Goal: Task Accomplishment & Management: Manage account settings

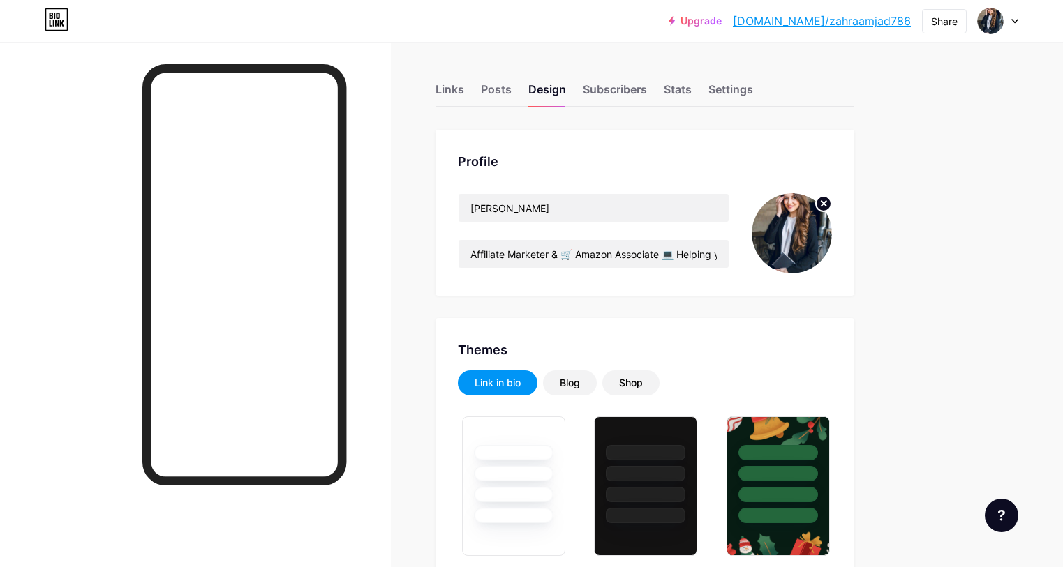
scroll to position [688, 0]
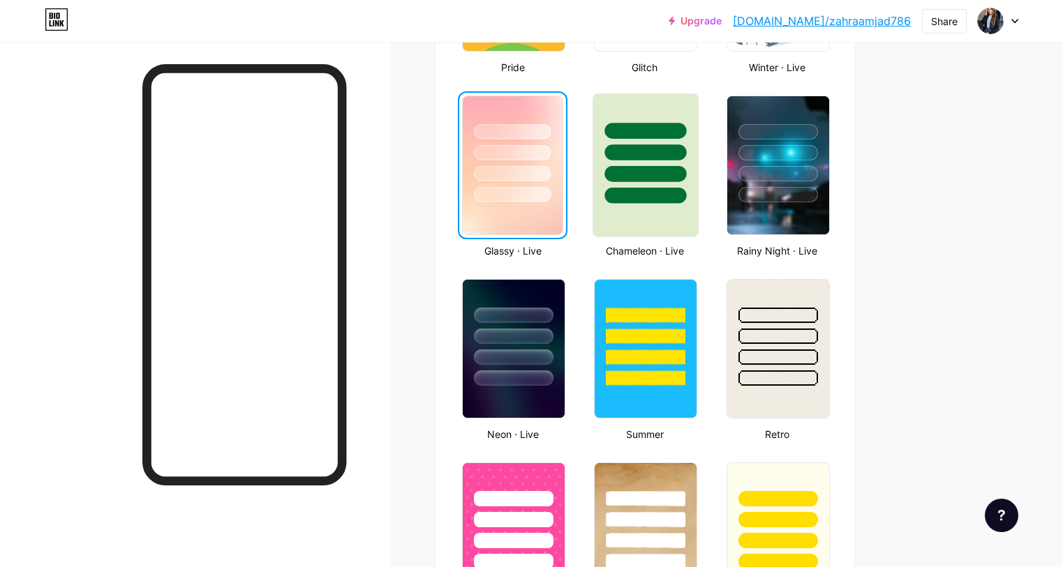
click at [698, 186] on div at bounding box center [645, 149] width 105 height 110
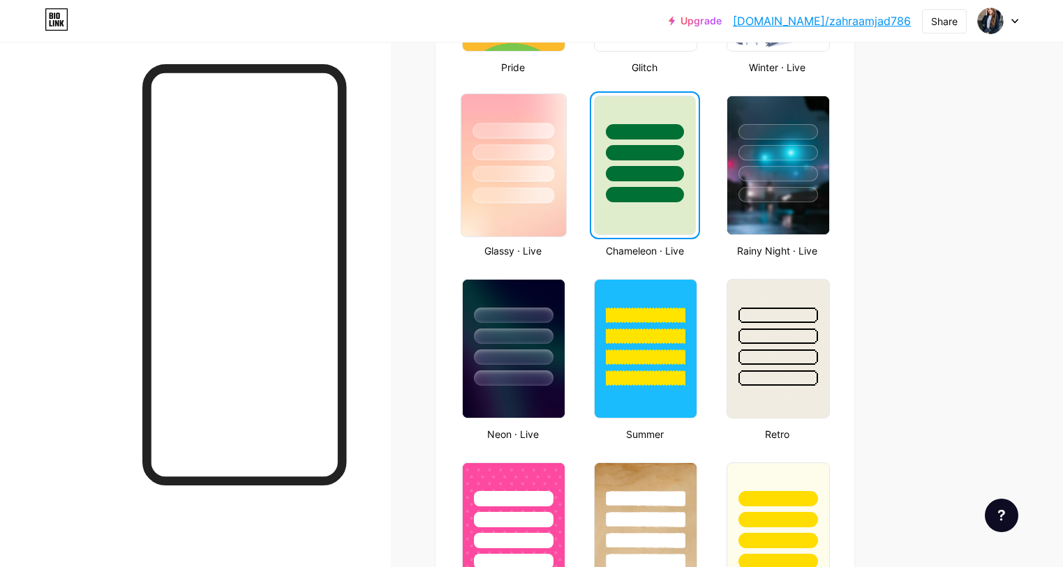
click at [551, 225] on img at bounding box center [513, 165] width 105 height 142
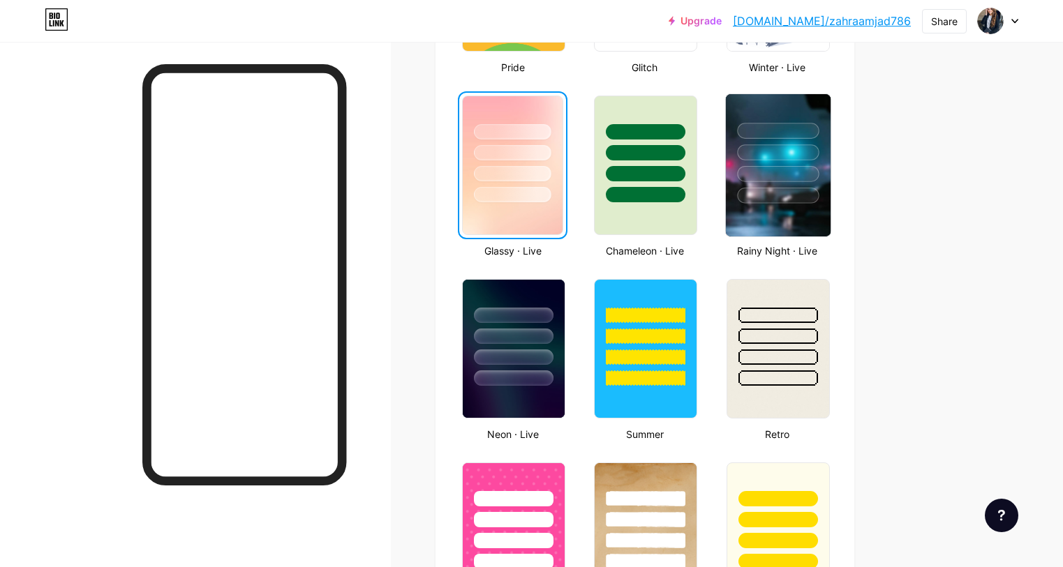
click at [826, 222] on img at bounding box center [777, 165] width 105 height 142
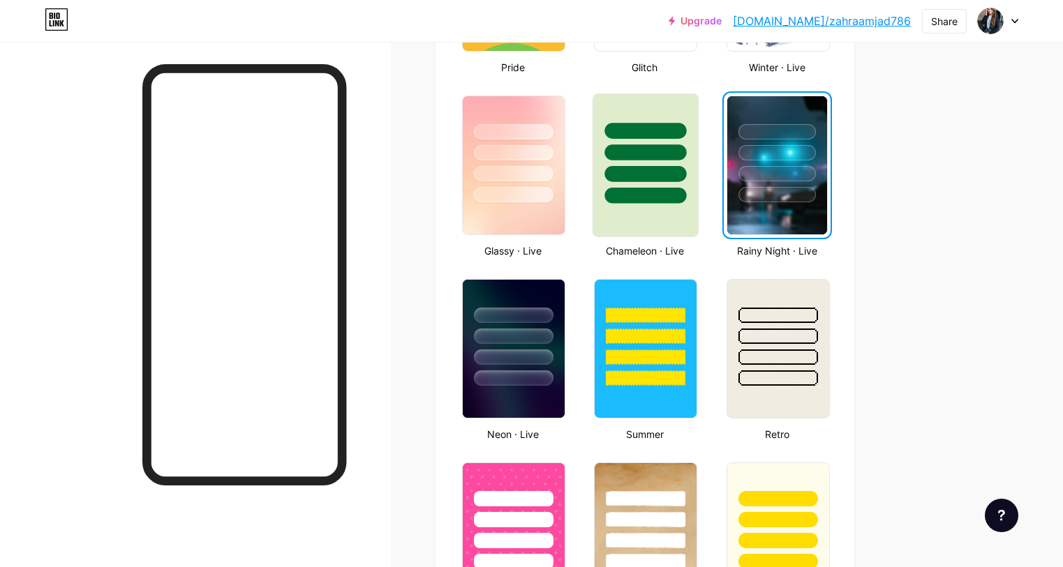
click at [703, 93] on div at bounding box center [645, 165] width 115 height 152
click at [687, 128] on div at bounding box center [646, 131] width 82 height 16
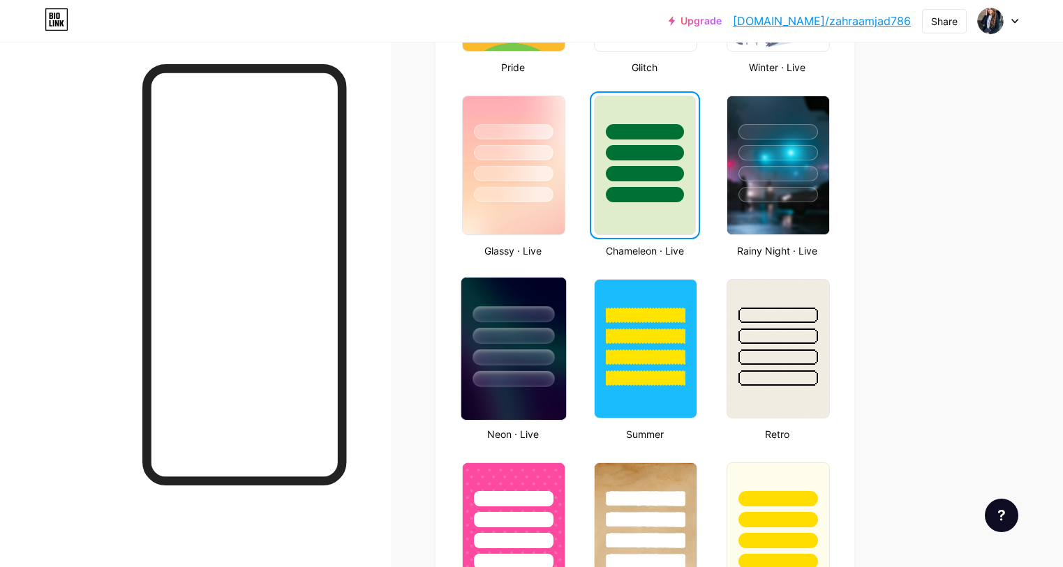
click at [566, 349] on div at bounding box center [513, 333] width 105 height 110
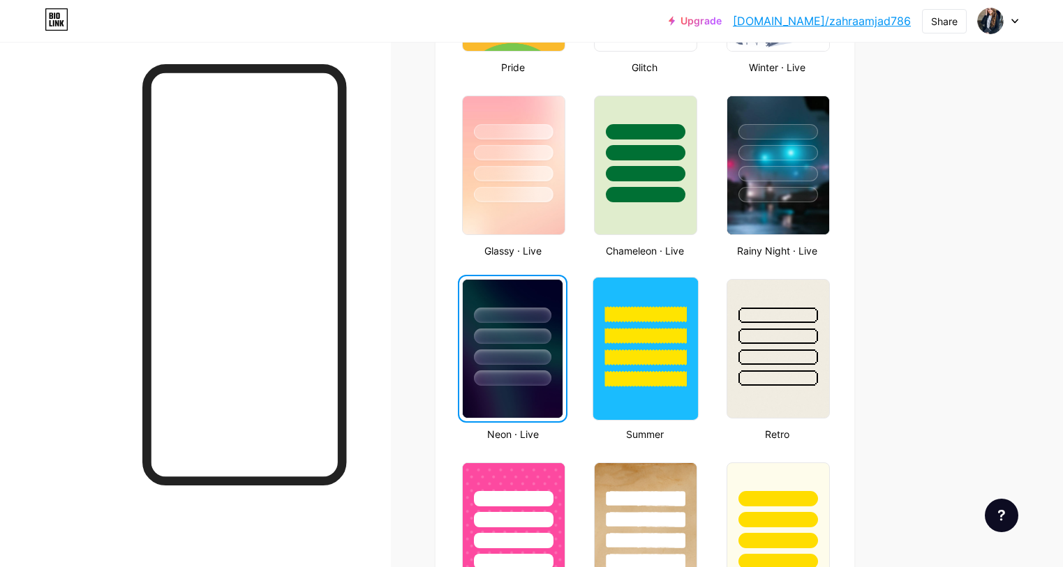
click at [662, 363] on div at bounding box center [645, 333] width 105 height 110
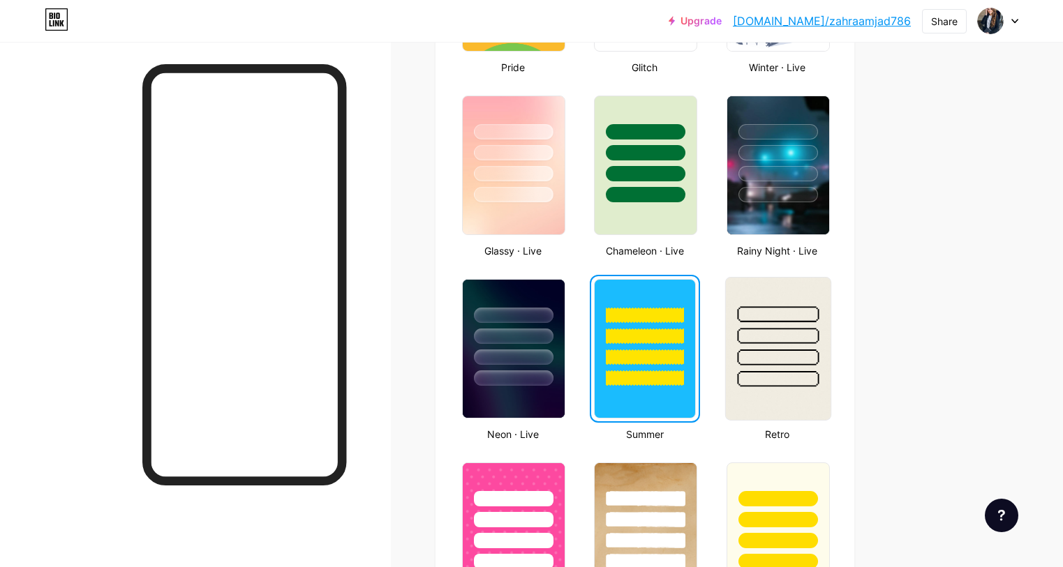
click at [815, 364] on div at bounding box center [778, 358] width 82 height 16
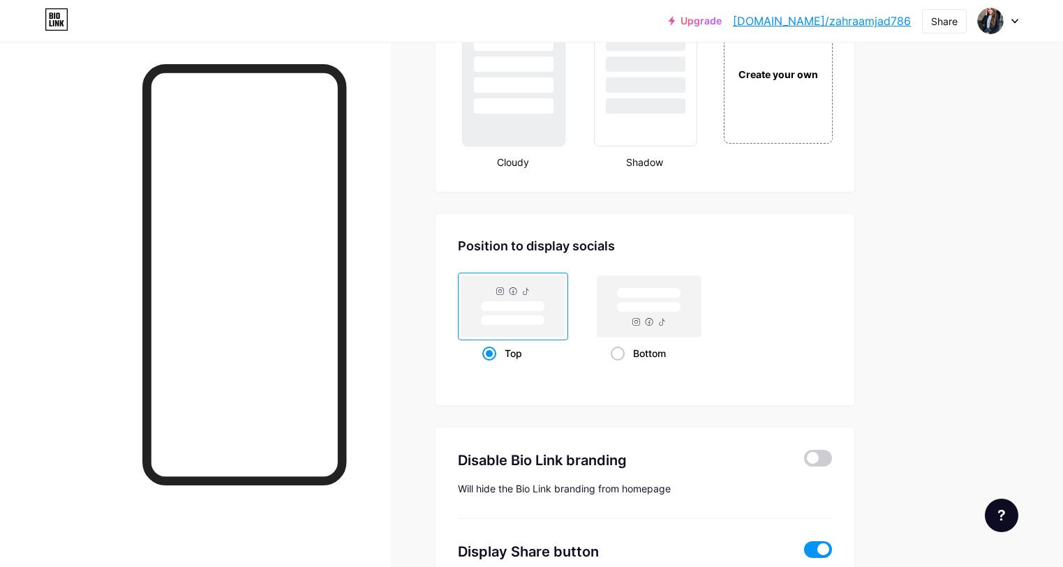
scroll to position [1688, 0]
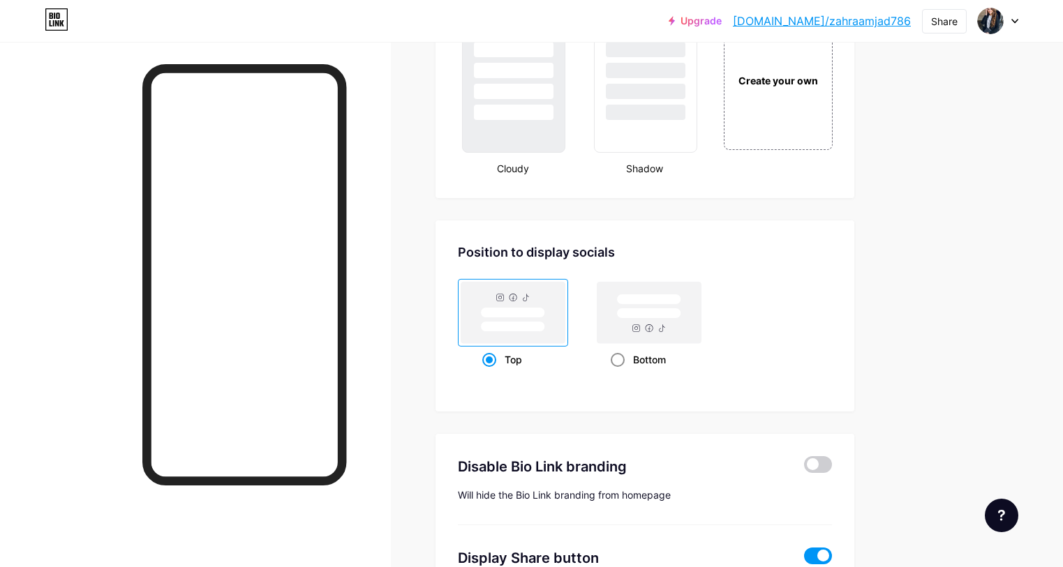
click at [691, 332] on rect at bounding box center [649, 312] width 104 height 61
click at [620, 373] on input "Bottom" at bounding box center [614, 377] width 9 height 9
radio input "true"
click at [545, 330] on rect at bounding box center [513, 327] width 64 height 10
click at [491, 373] on input "Top" at bounding box center [486, 377] width 9 height 9
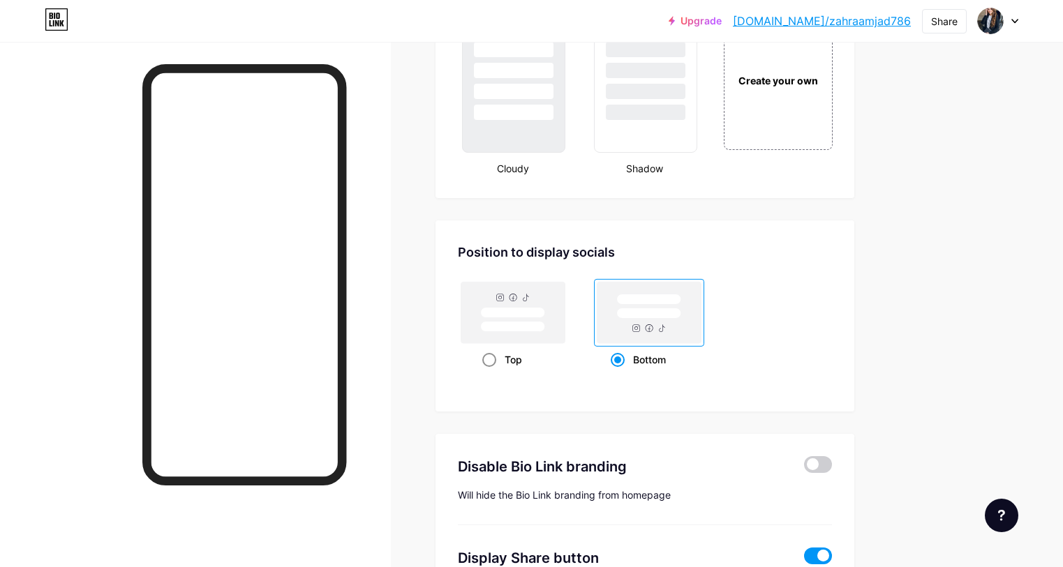
radio input "true"
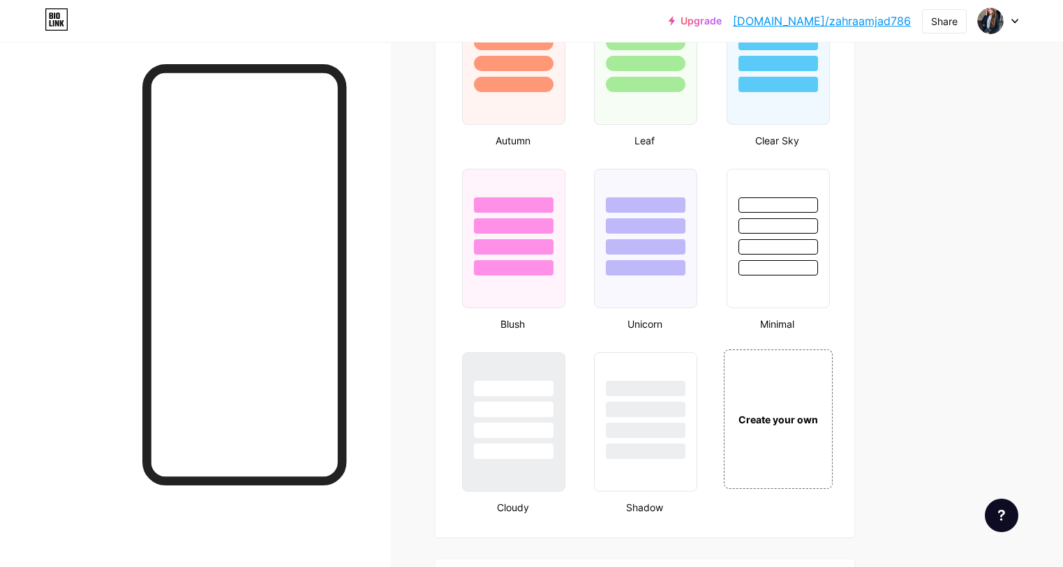
scroll to position [1345, 0]
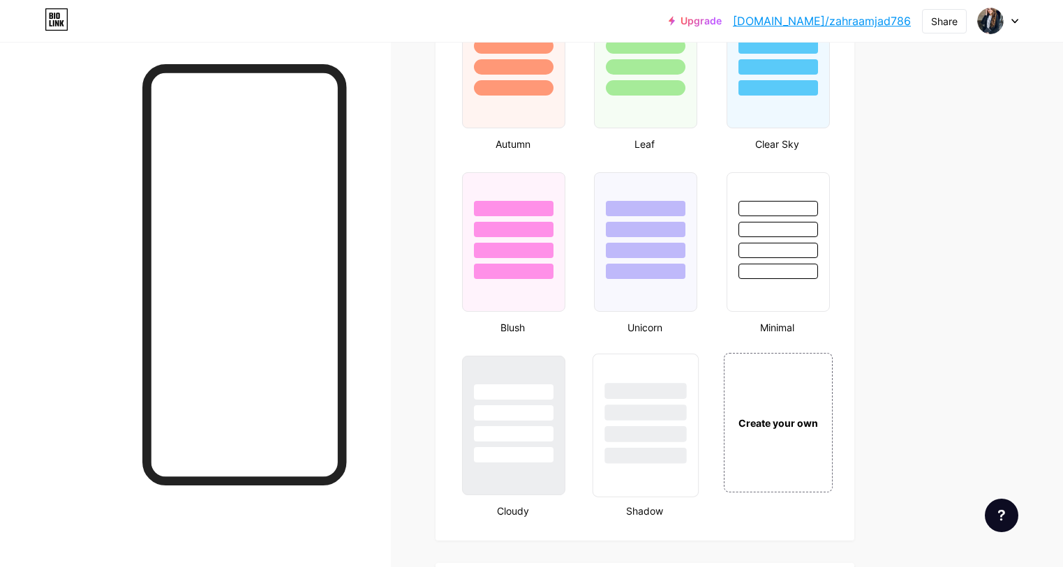
click at [687, 458] on div at bounding box center [646, 456] width 82 height 16
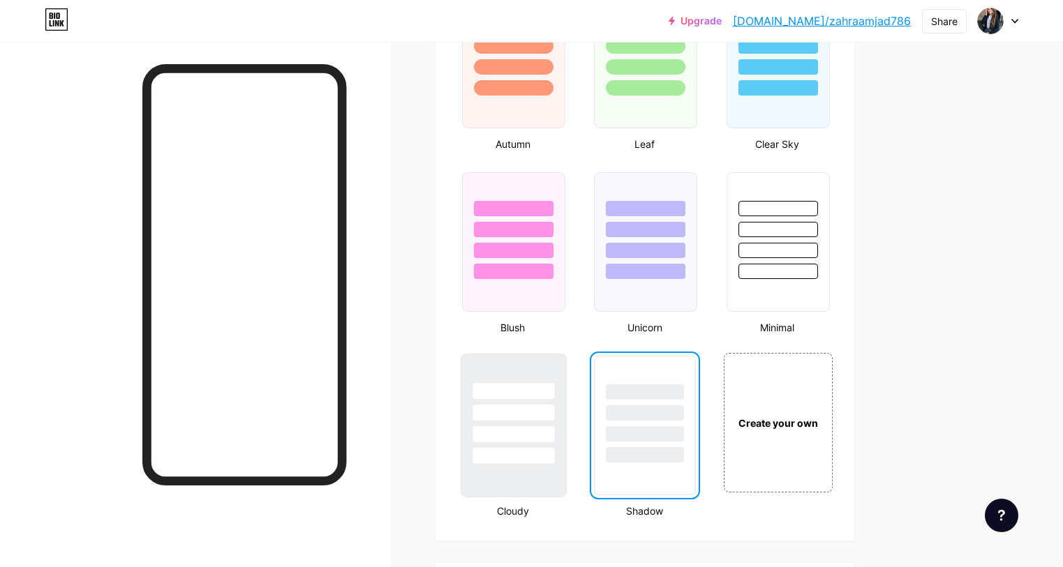
click at [566, 426] on div at bounding box center [513, 409] width 105 height 110
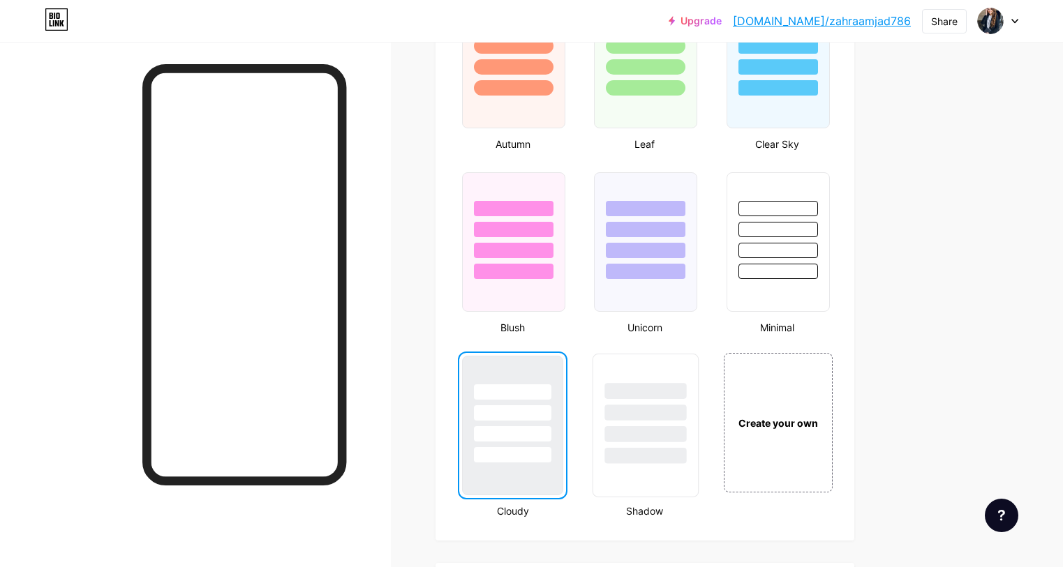
click at [672, 421] on div at bounding box center [645, 409] width 105 height 110
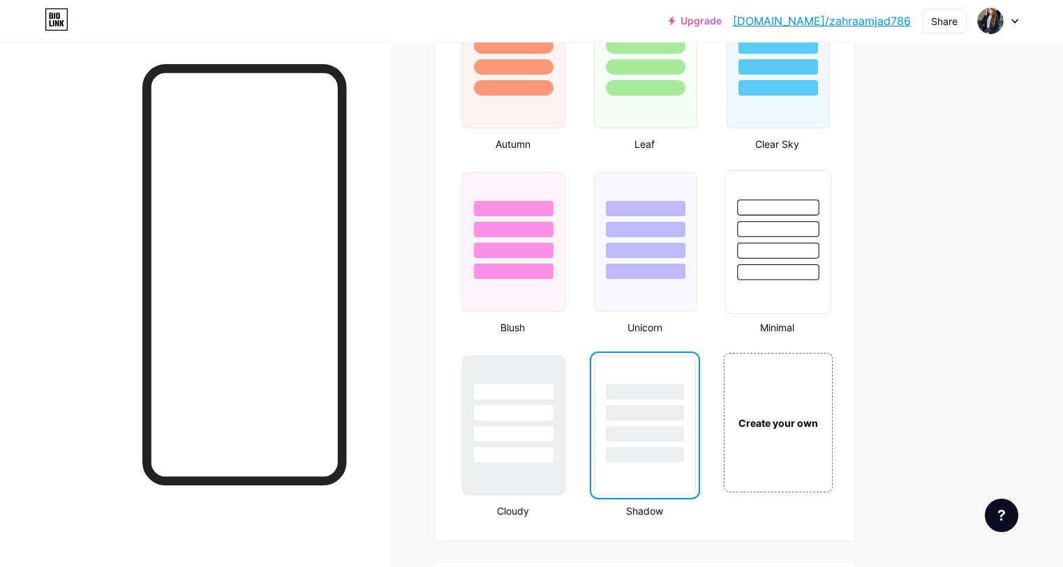
click at [818, 248] on div at bounding box center [778, 251] width 82 height 16
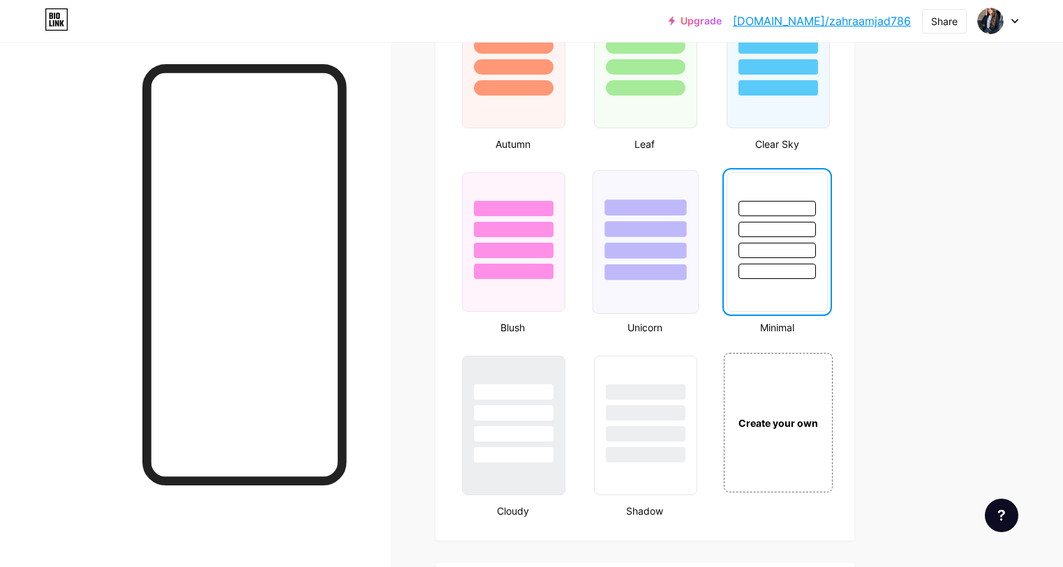
click at [687, 256] on div at bounding box center [646, 251] width 82 height 16
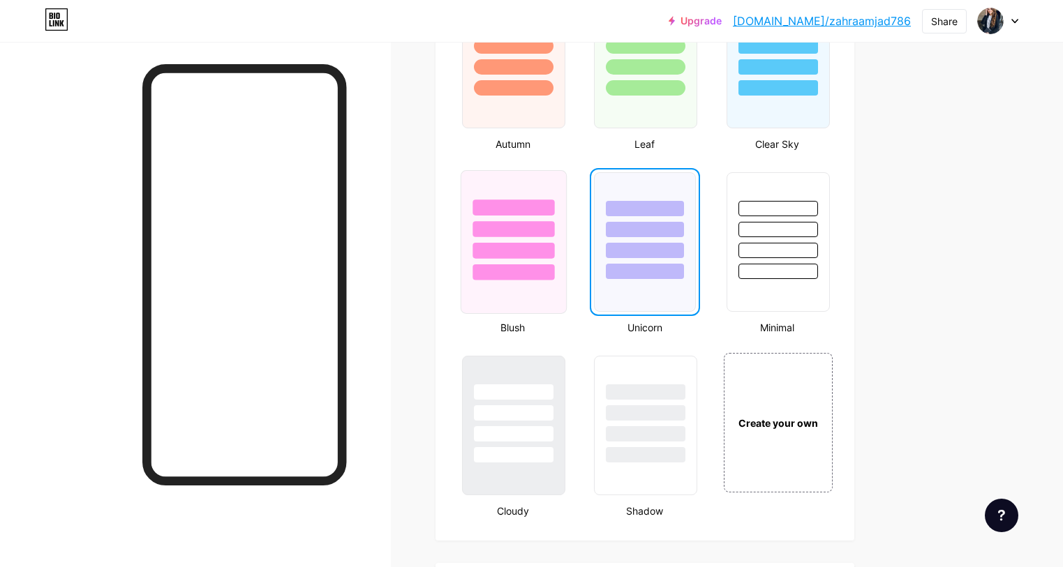
click at [554, 230] on div at bounding box center [513, 229] width 82 height 16
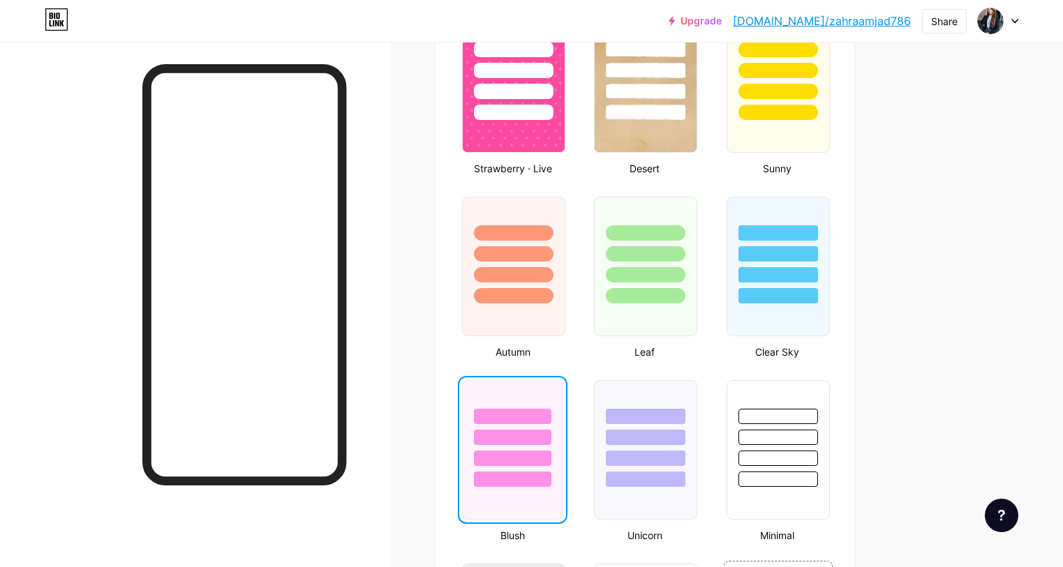
scroll to position [954, 0]
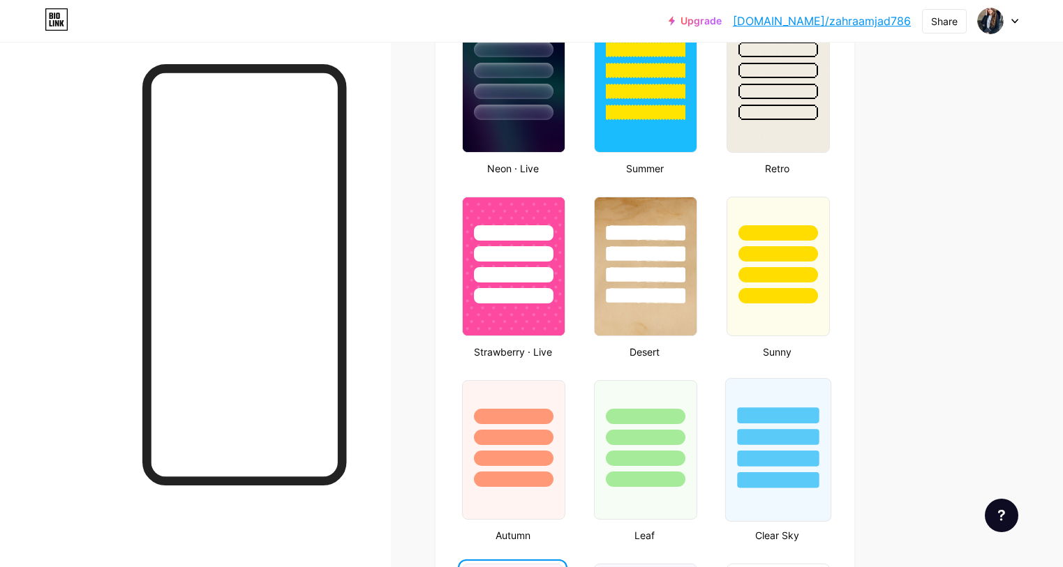
click at [830, 470] on div at bounding box center [777, 434] width 105 height 110
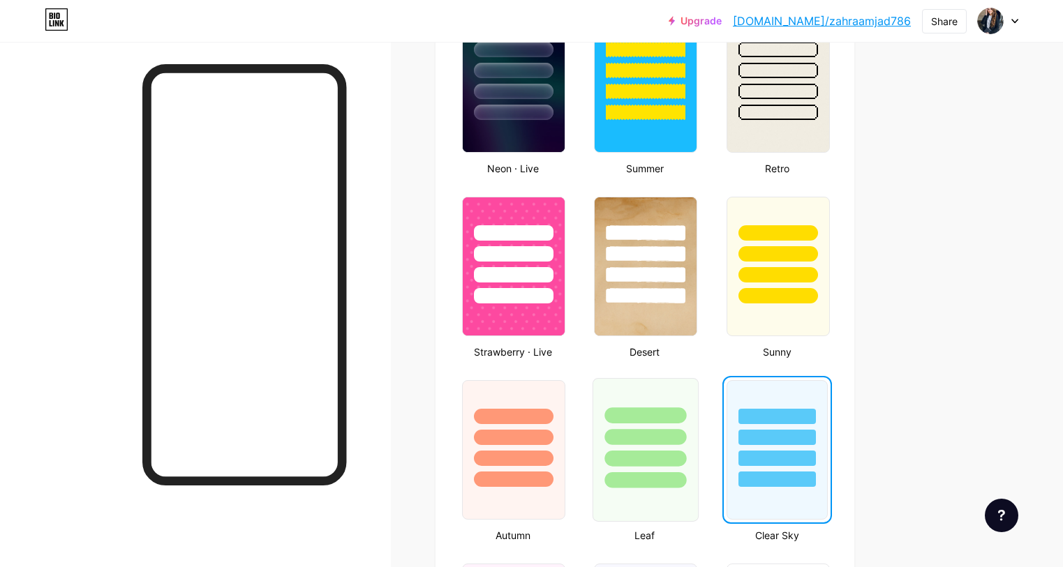
click at [687, 434] on div at bounding box center [646, 437] width 82 height 16
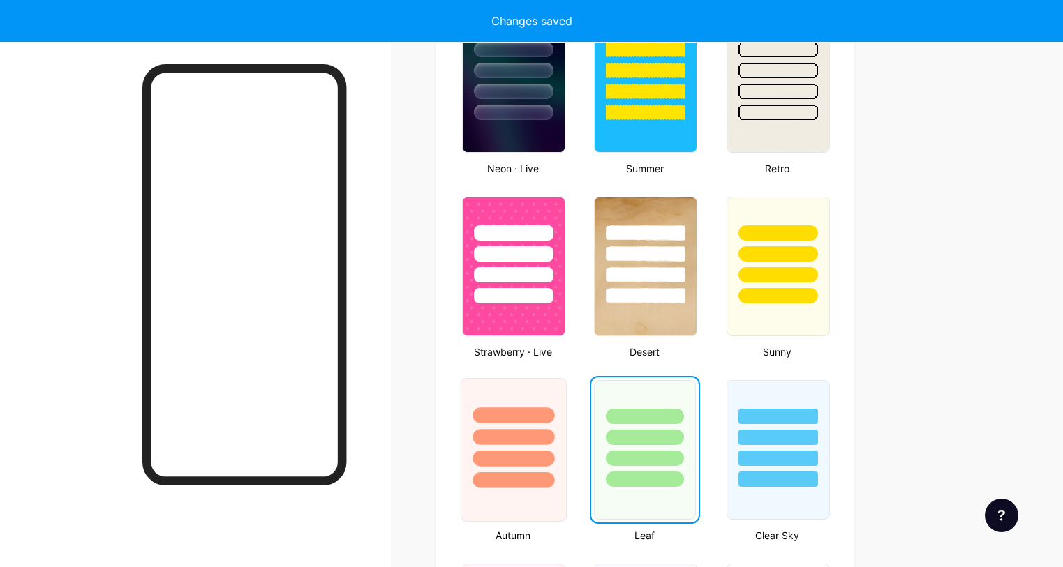
click at [554, 421] on div at bounding box center [513, 415] width 82 height 16
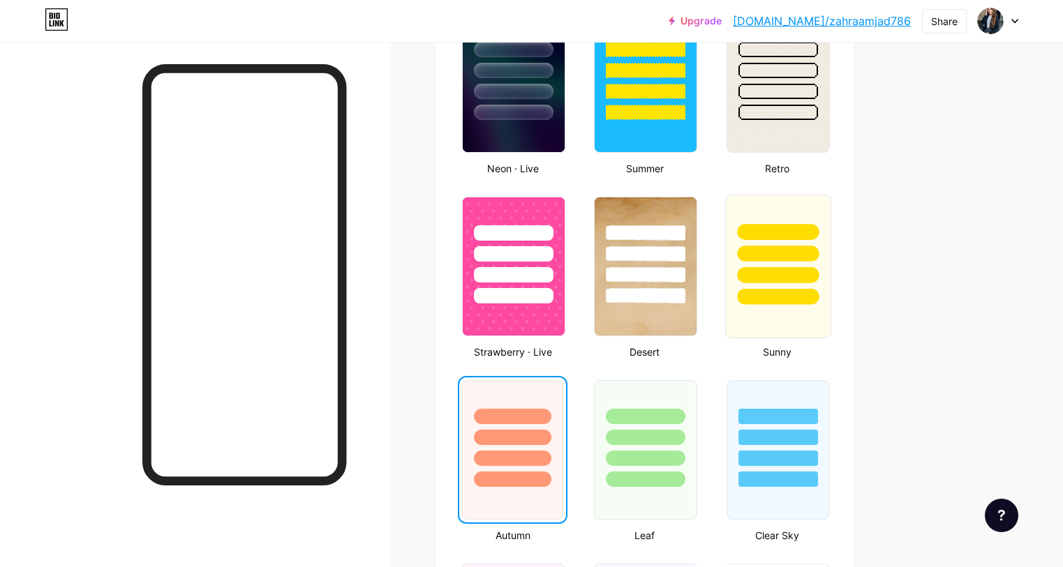
click at [830, 243] on div at bounding box center [777, 250] width 105 height 110
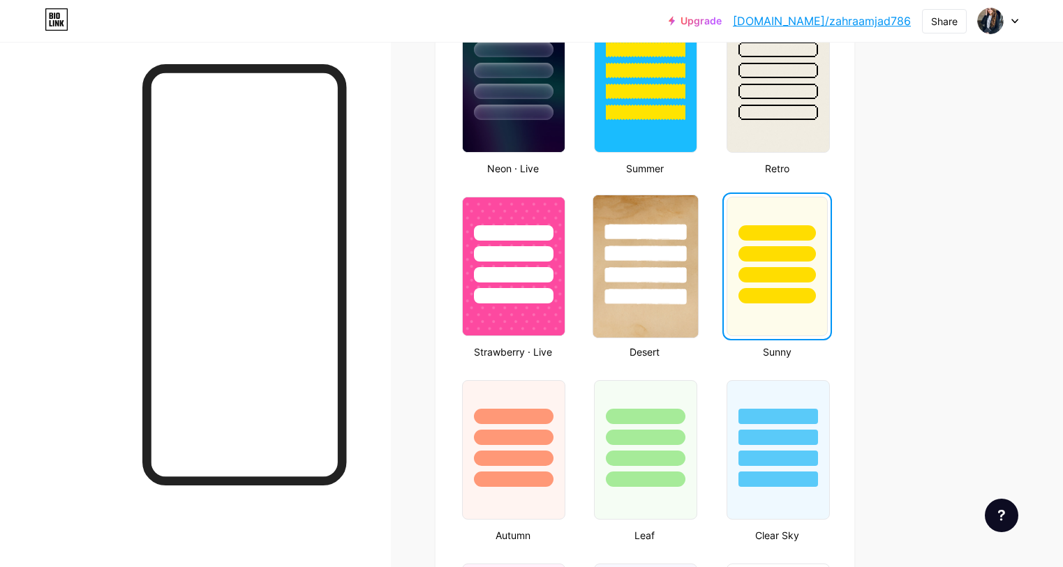
click at [687, 280] on div at bounding box center [646, 275] width 82 height 16
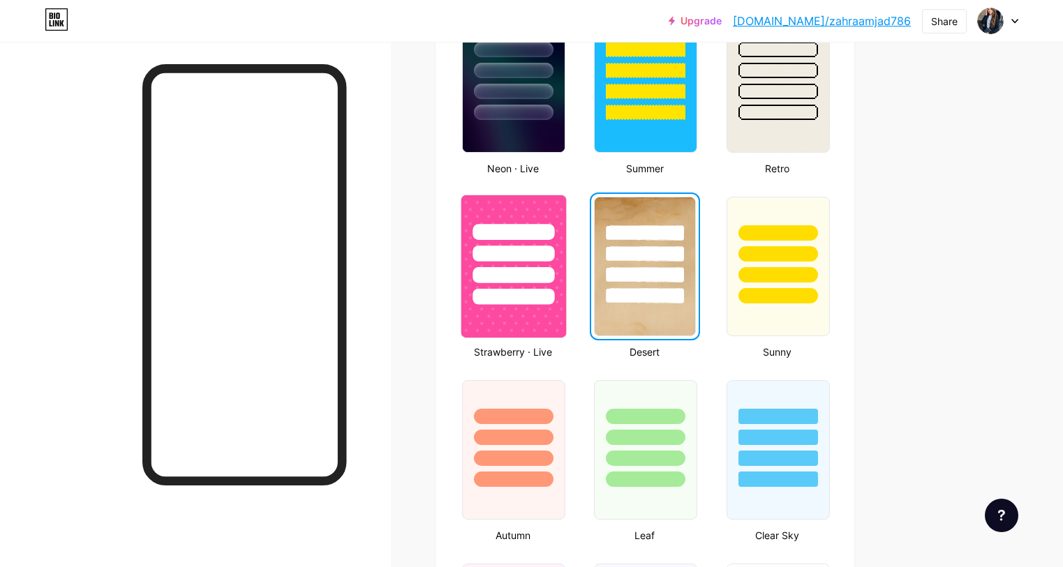
click at [554, 275] on div at bounding box center [513, 275] width 82 height 16
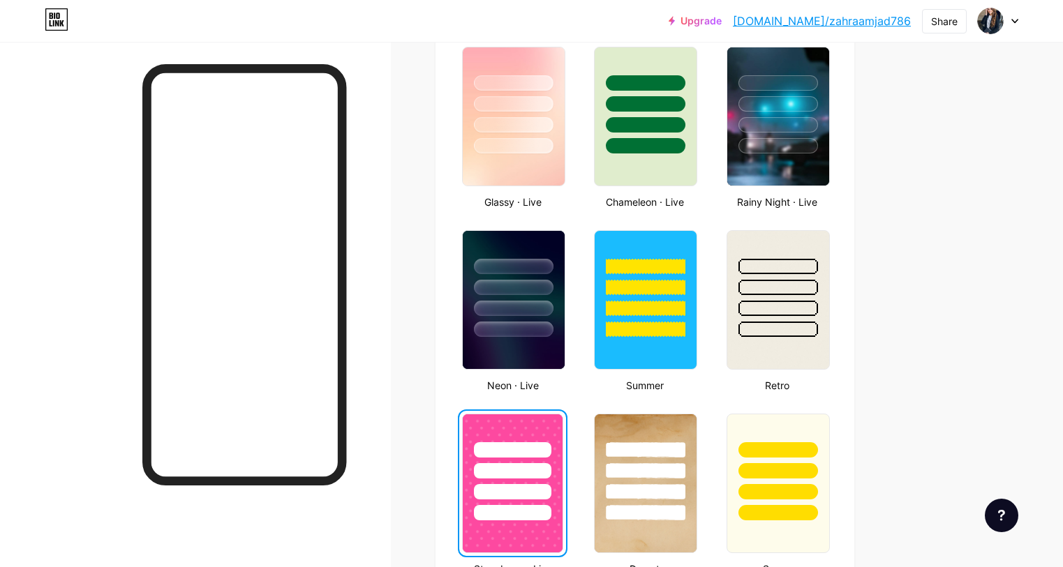
scroll to position [725, 0]
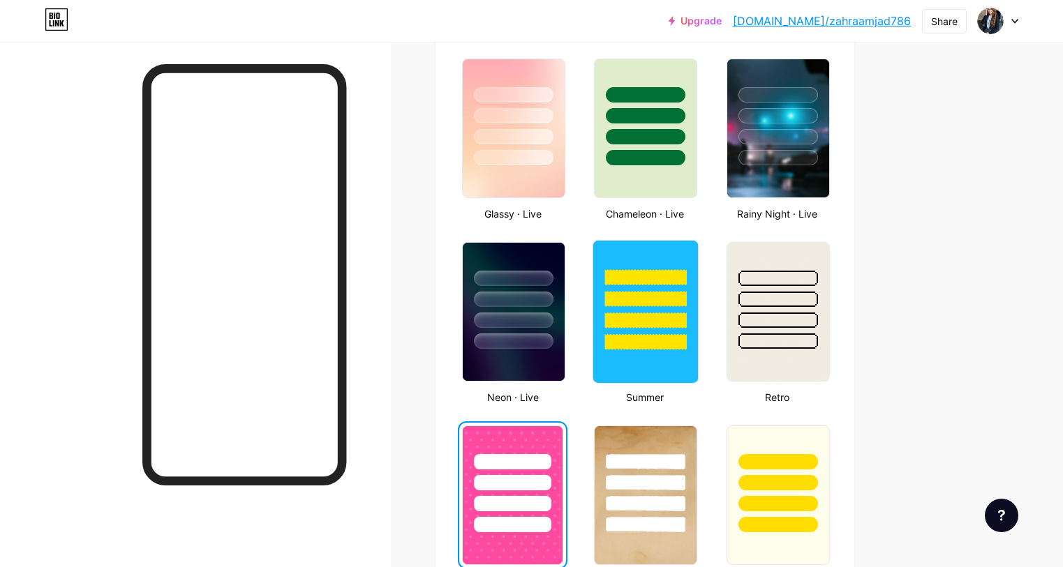
click at [672, 306] on div at bounding box center [646, 299] width 82 height 16
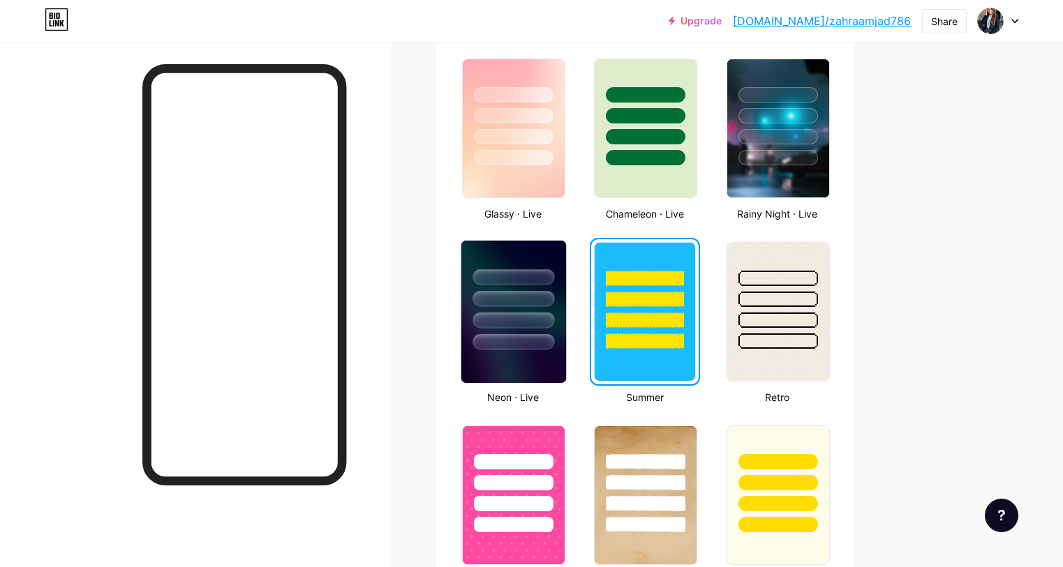
click at [554, 313] on div at bounding box center [513, 321] width 82 height 16
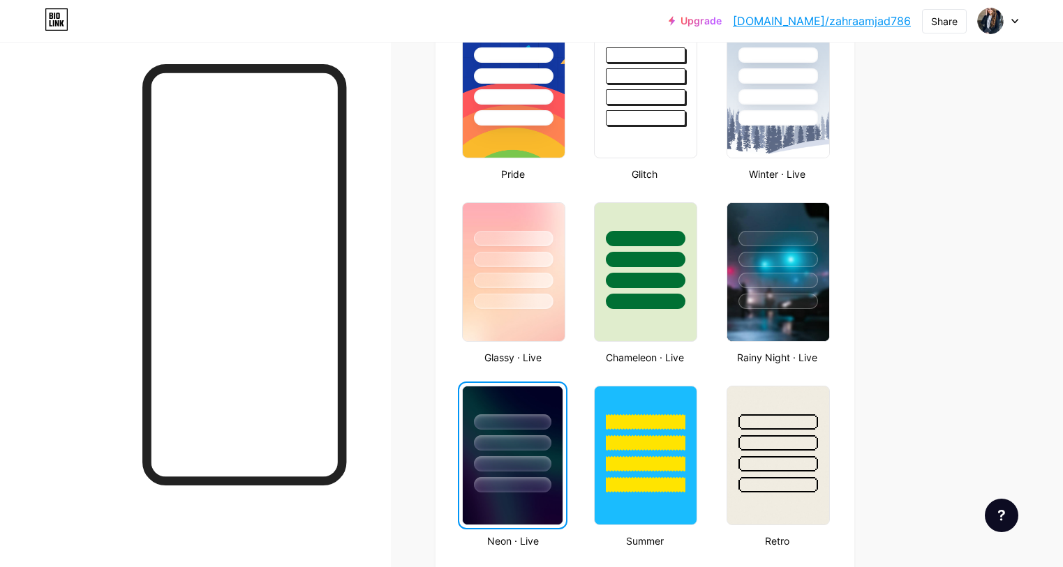
scroll to position [578, 0]
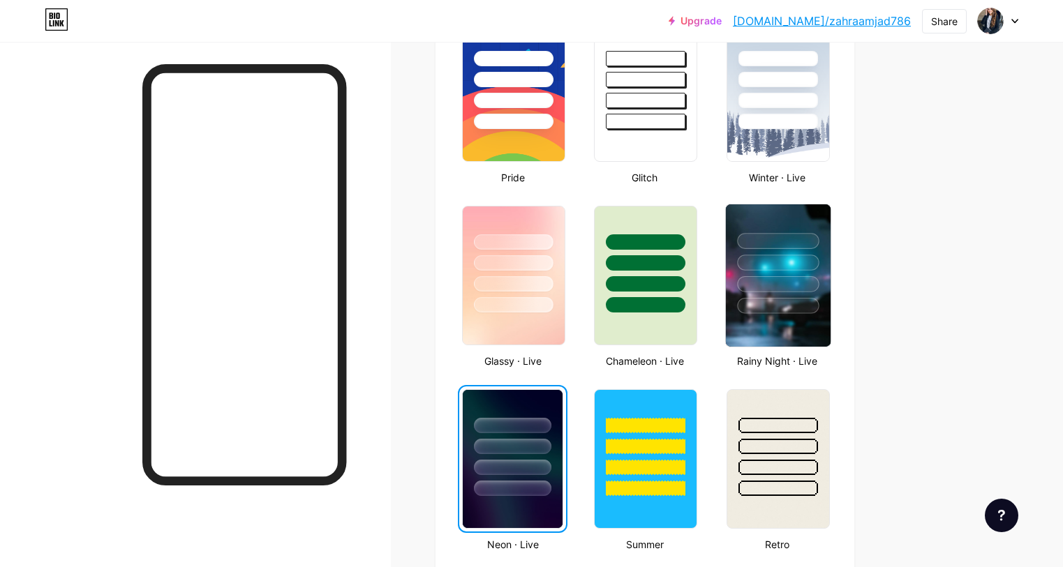
click at [818, 298] on div at bounding box center [778, 306] width 82 height 16
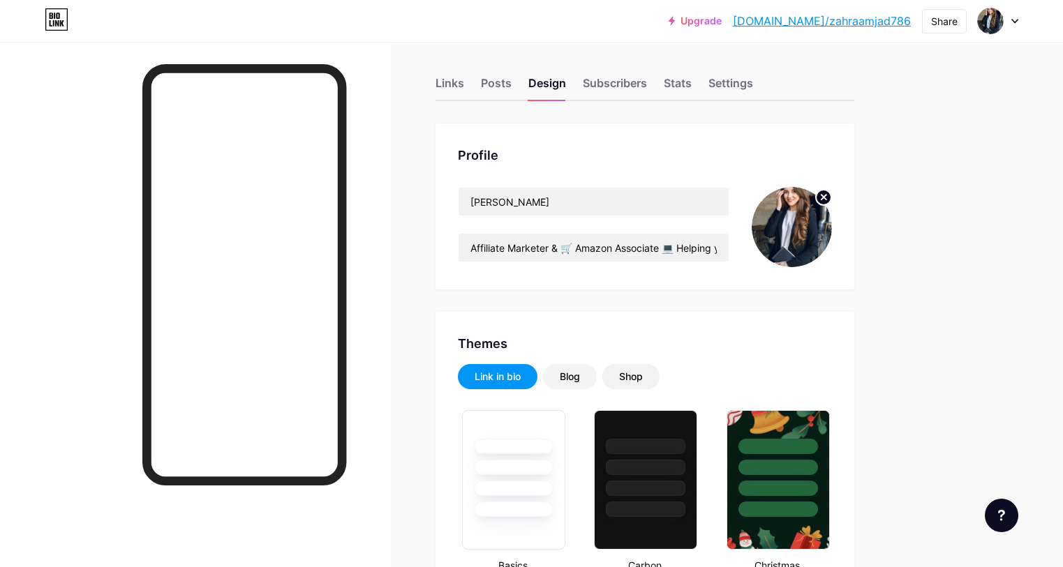
scroll to position [0, 0]
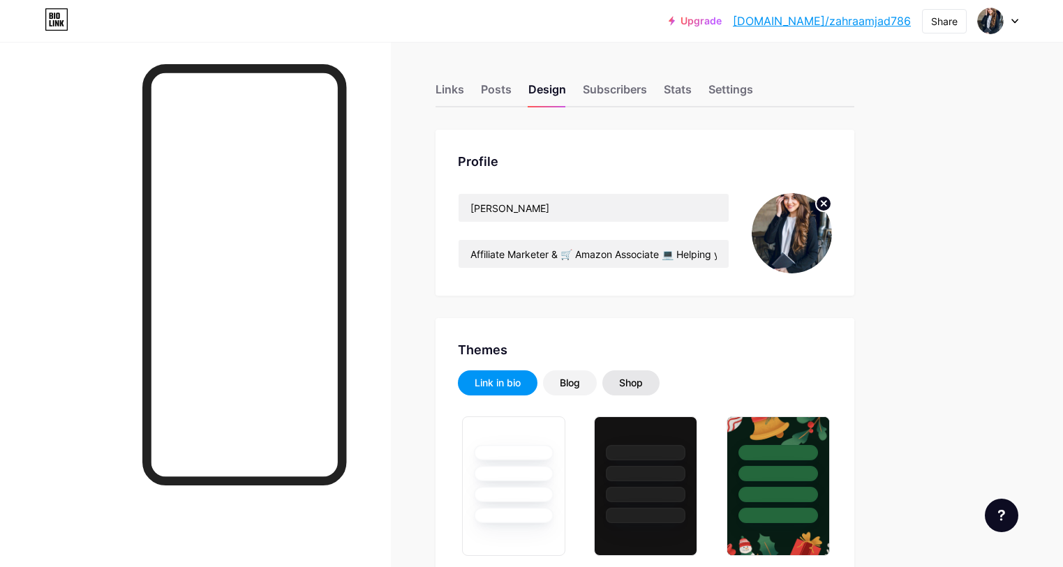
click at [643, 379] on div "Shop" at bounding box center [631, 383] width 24 height 14
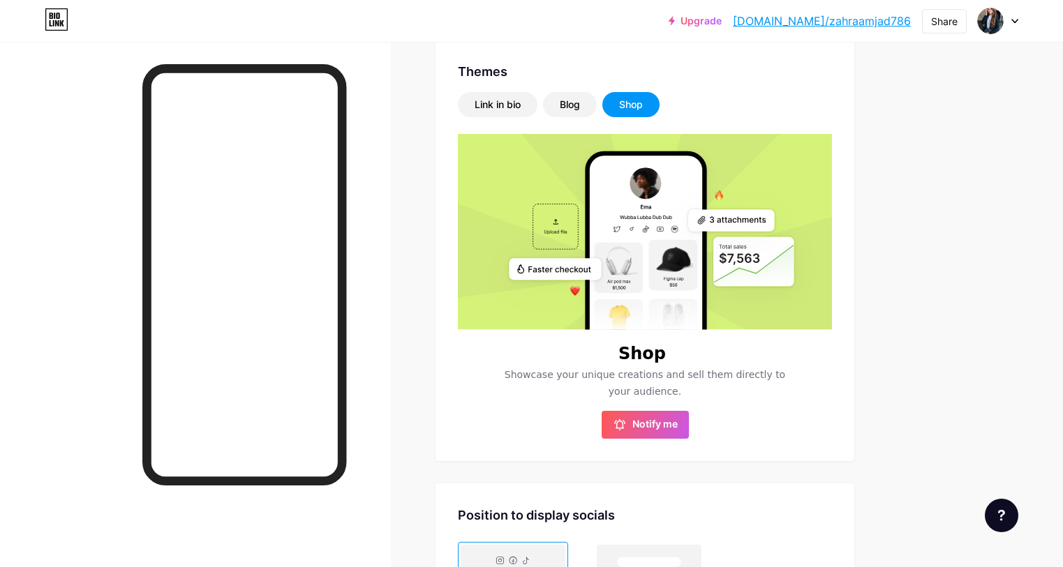
scroll to position [270, 0]
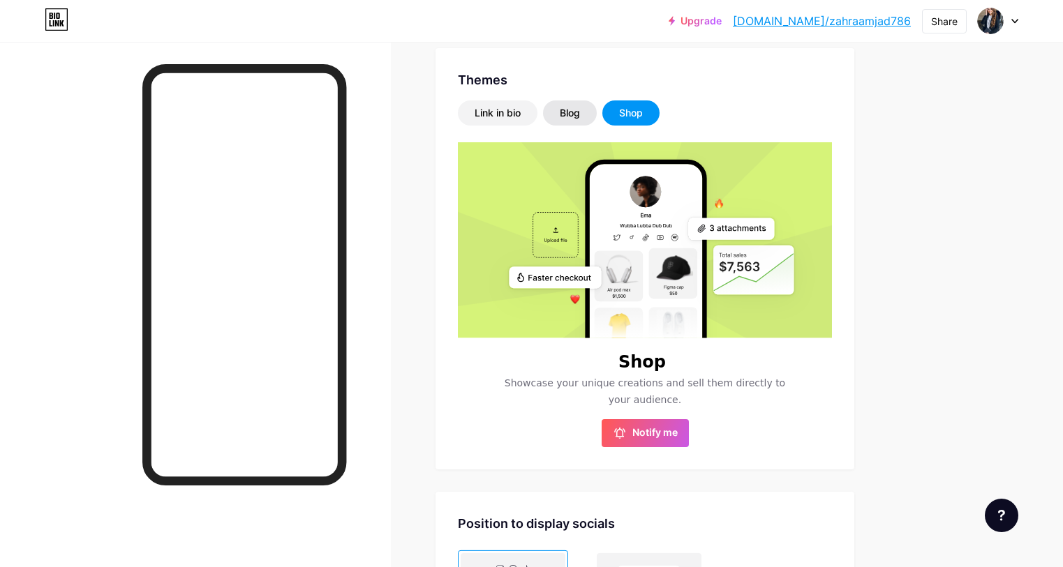
click at [580, 119] on div "Blog" at bounding box center [570, 113] width 20 height 14
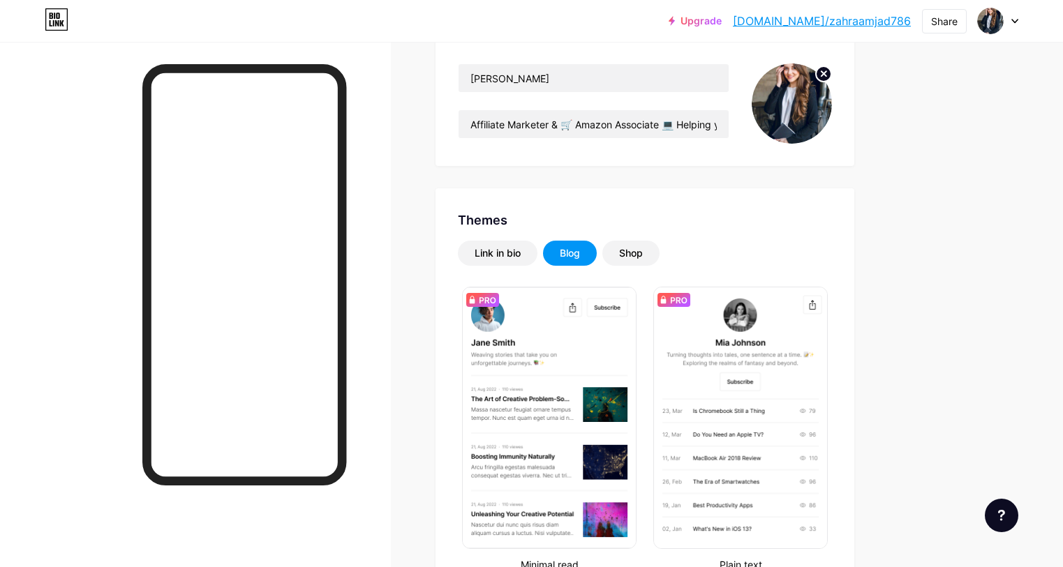
scroll to position [0, 0]
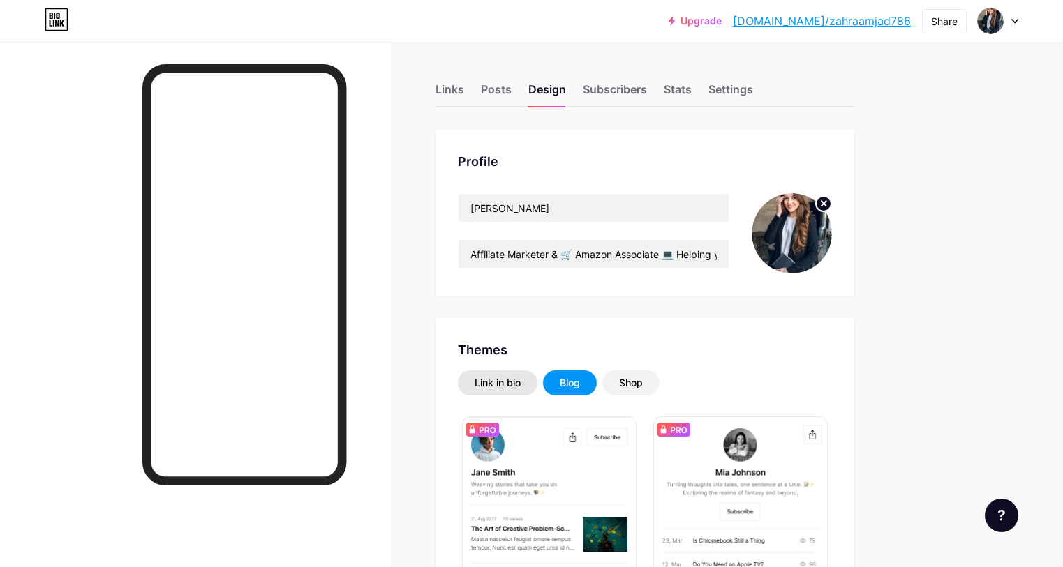
click at [537, 390] on div "Link in bio" at bounding box center [498, 382] width 80 height 25
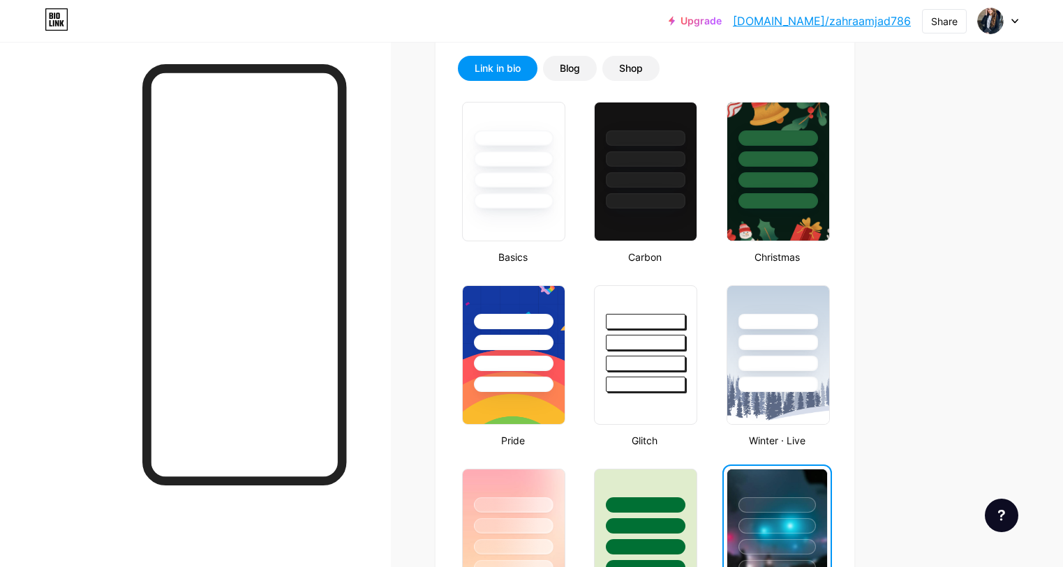
scroll to position [321, 0]
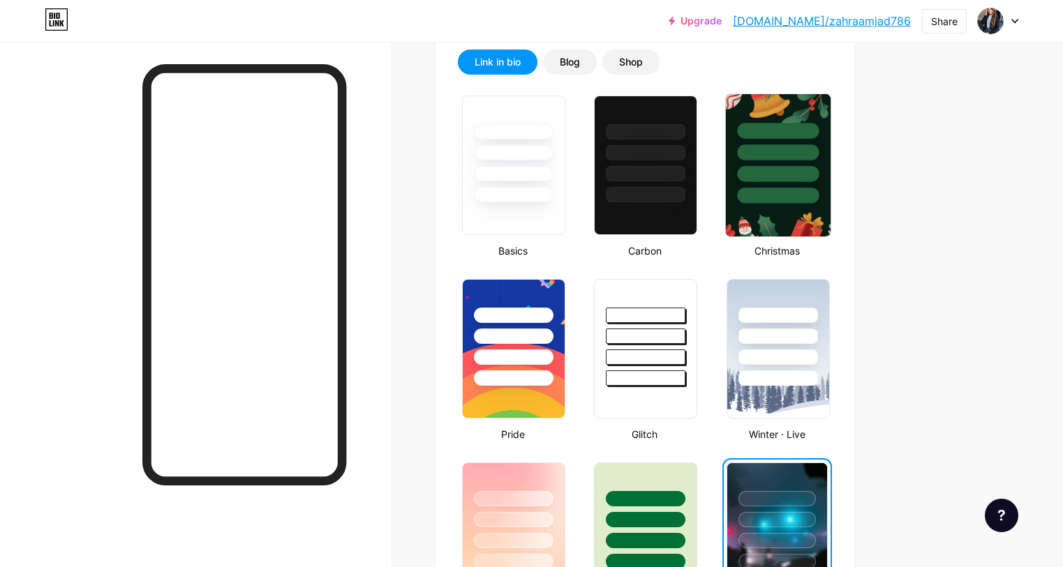
click at [830, 210] on img at bounding box center [777, 165] width 105 height 142
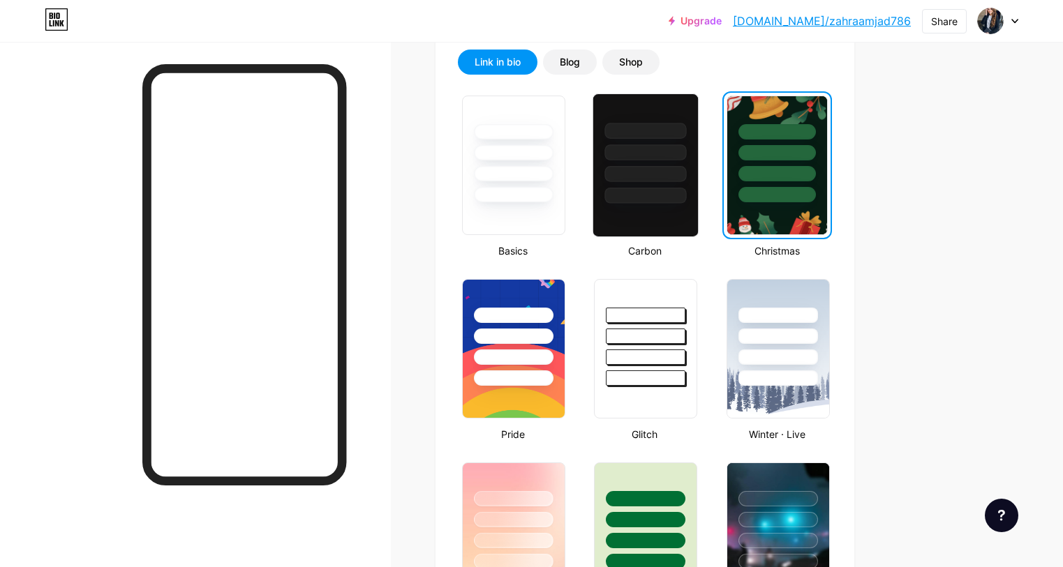
click at [697, 216] on div at bounding box center [645, 165] width 106 height 144
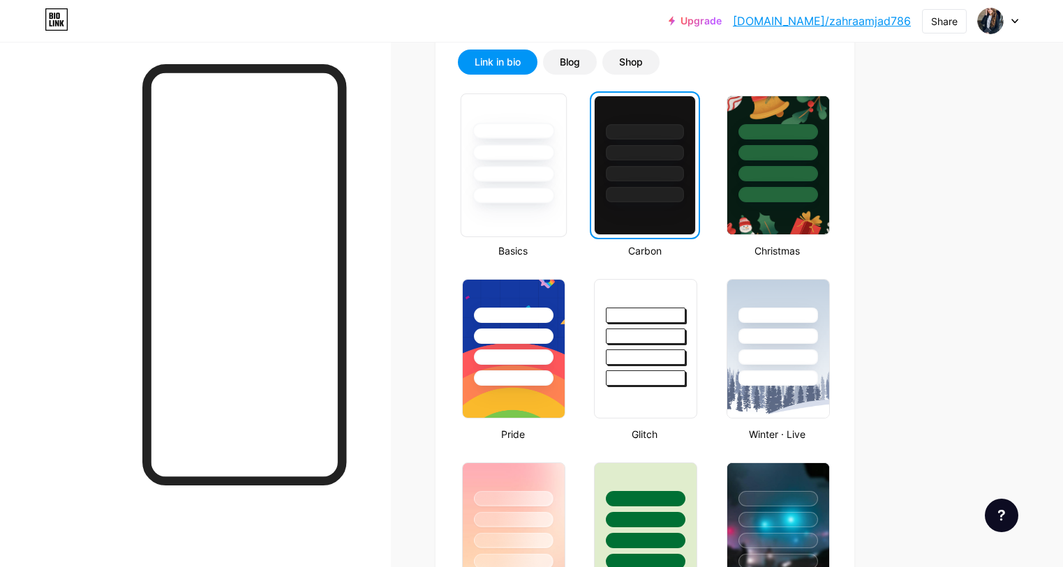
click at [554, 202] on div at bounding box center [513, 196] width 82 height 16
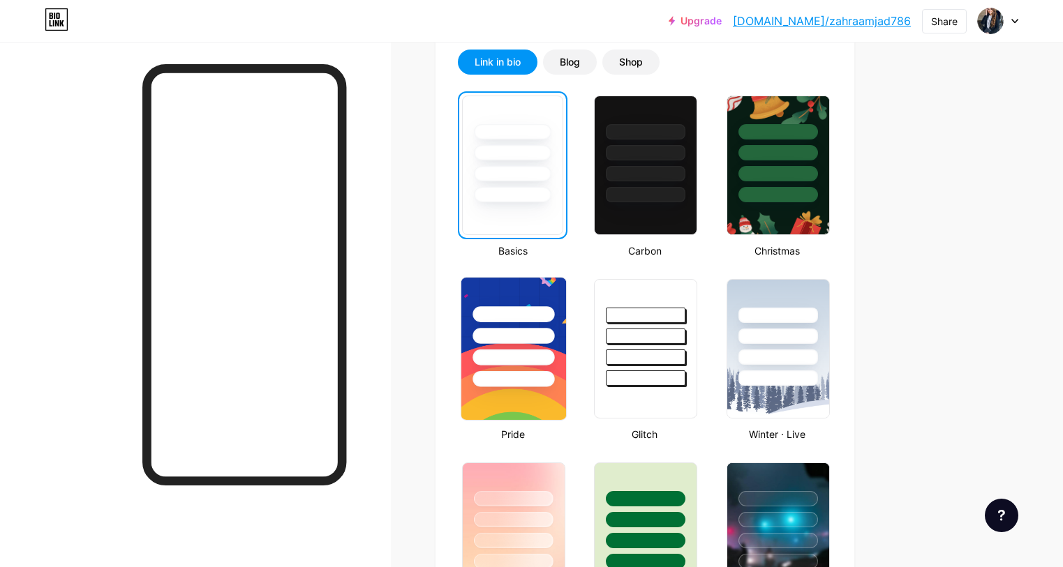
click at [554, 338] on div at bounding box center [513, 336] width 82 height 16
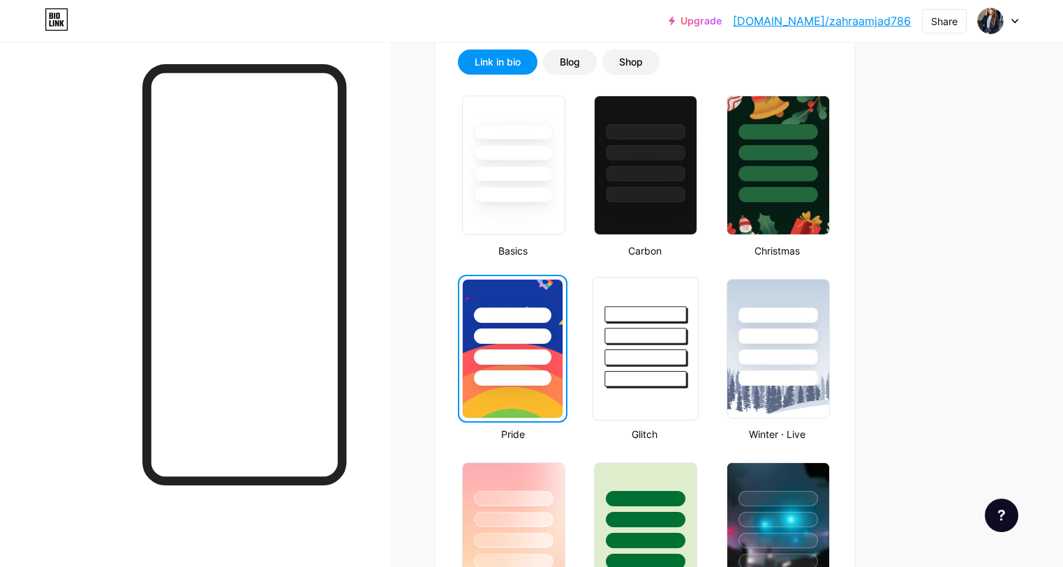
click at [698, 368] on div at bounding box center [645, 333] width 105 height 110
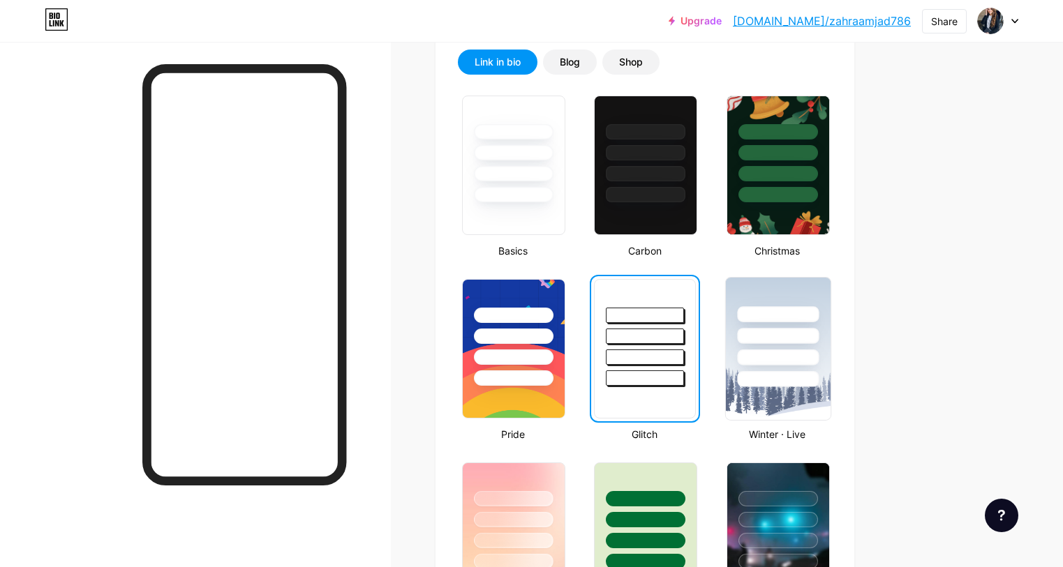
click at [811, 349] on div at bounding box center [777, 333] width 105 height 110
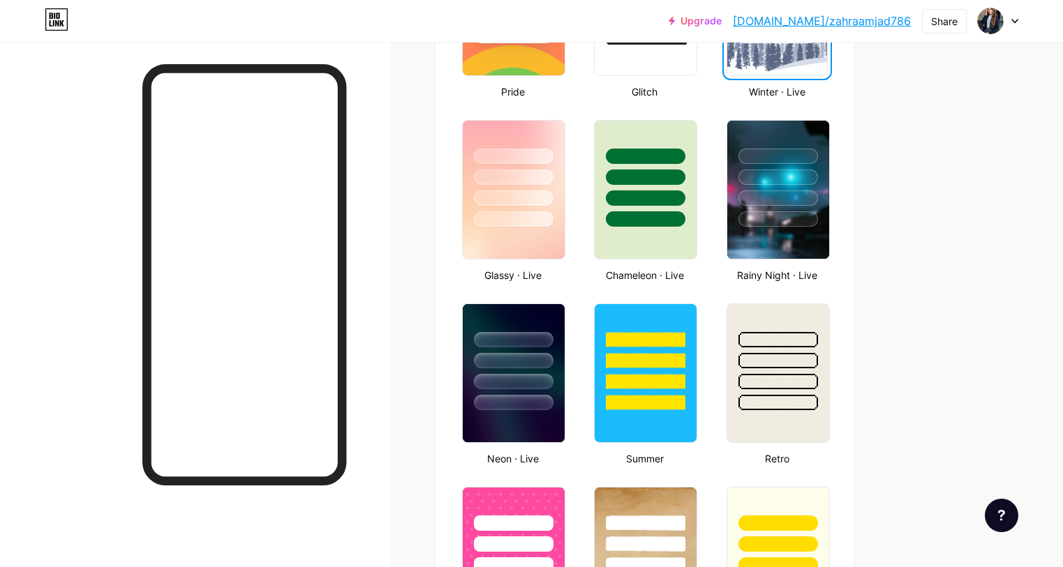
scroll to position [676, 0]
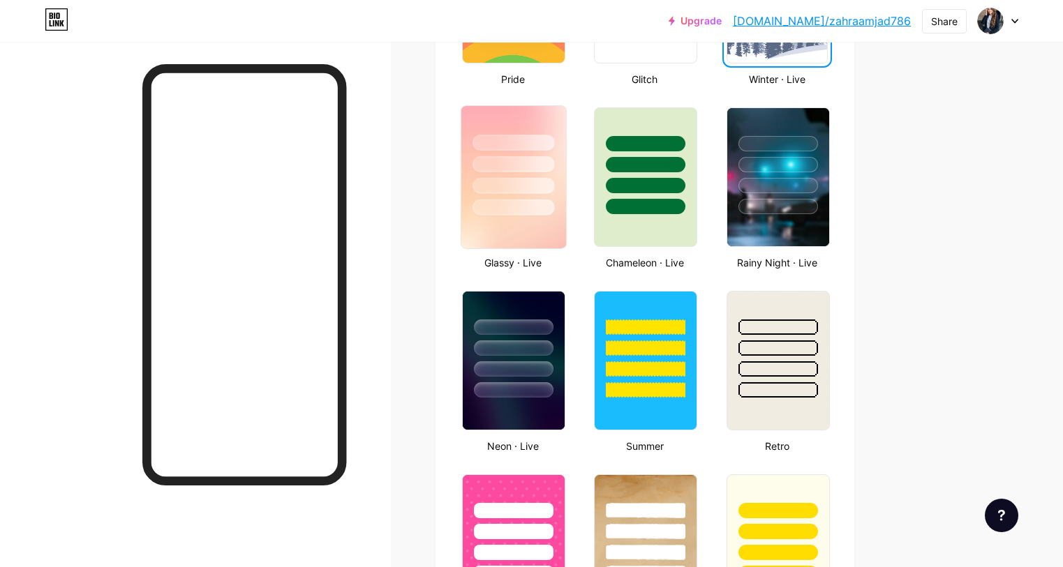
click at [566, 225] on img at bounding box center [513, 177] width 105 height 142
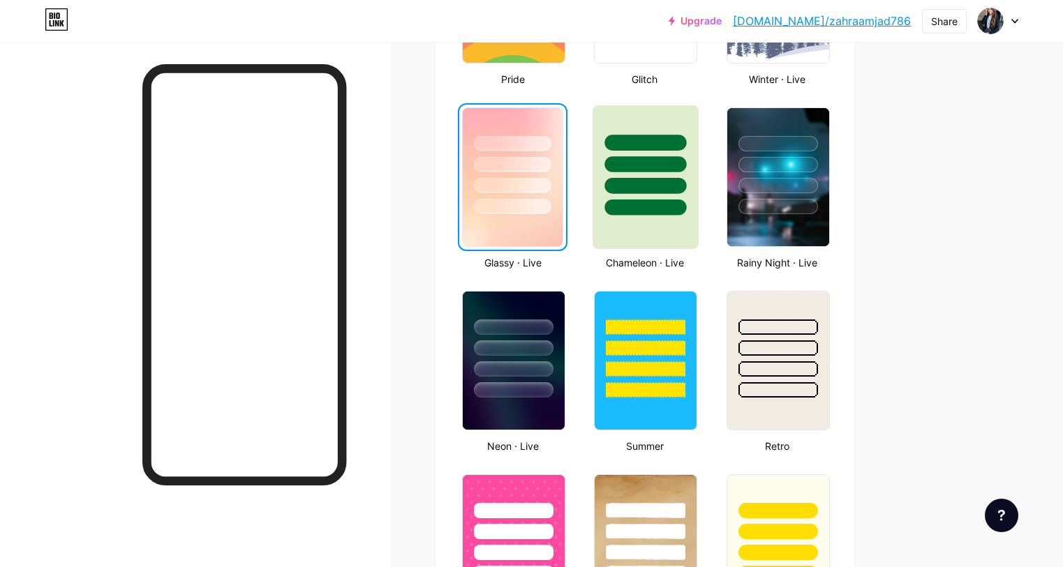
click at [677, 214] on div at bounding box center [646, 208] width 82 height 16
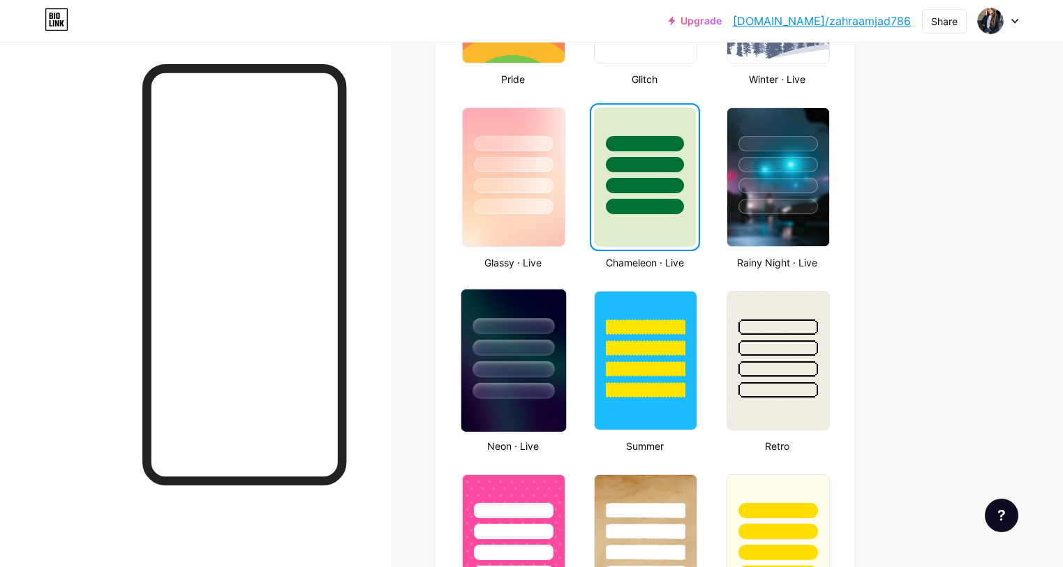
click at [554, 384] on div at bounding box center [513, 391] width 82 height 16
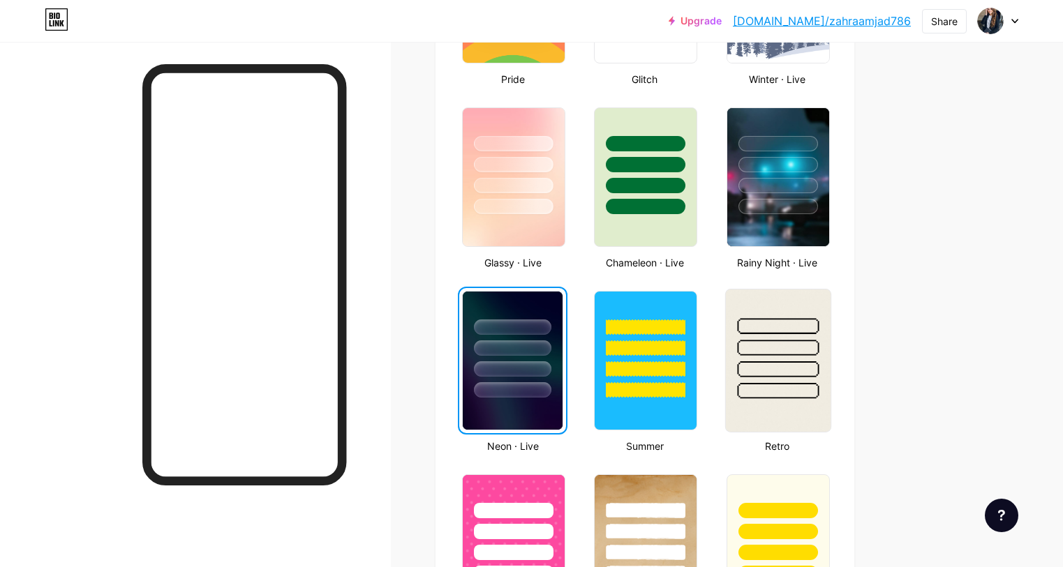
click at [818, 349] on div at bounding box center [778, 348] width 82 height 16
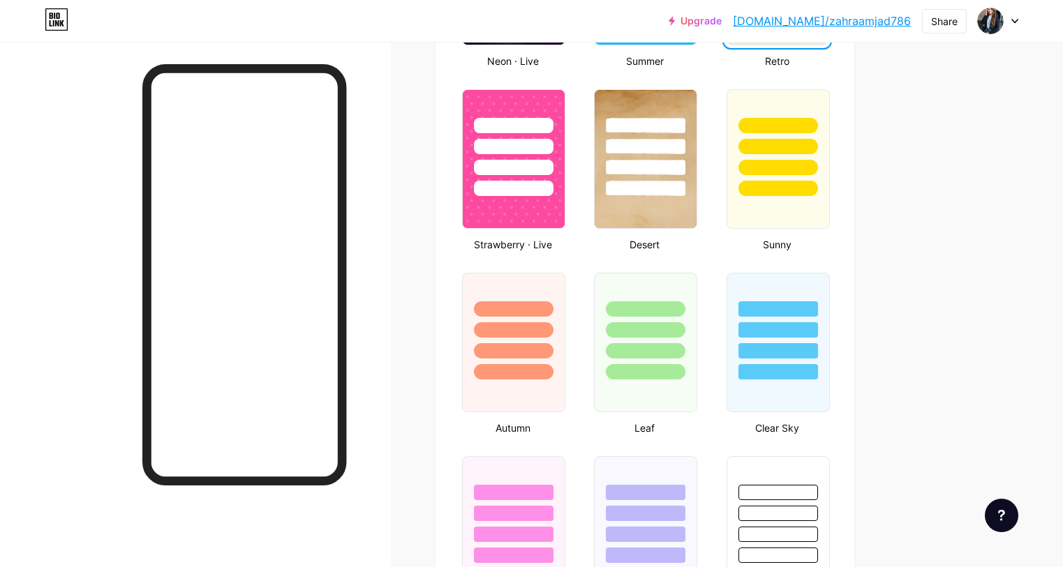
scroll to position [1073, 0]
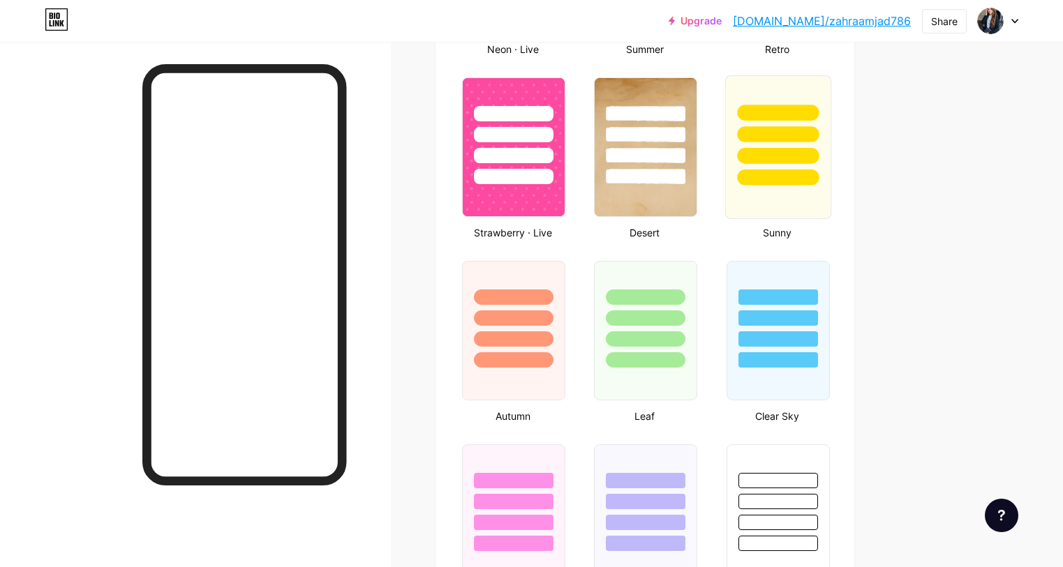
click at [830, 204] on div at bounding box center [777, 147] width 106 height 144
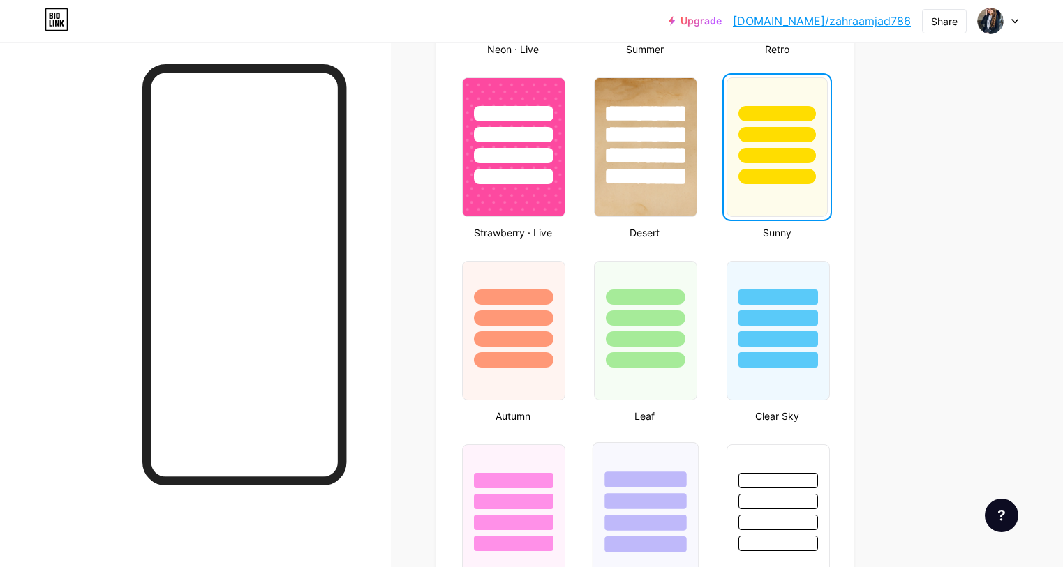
click at [693, 509] on div at bounding box center [645, 498] width 105 height 110
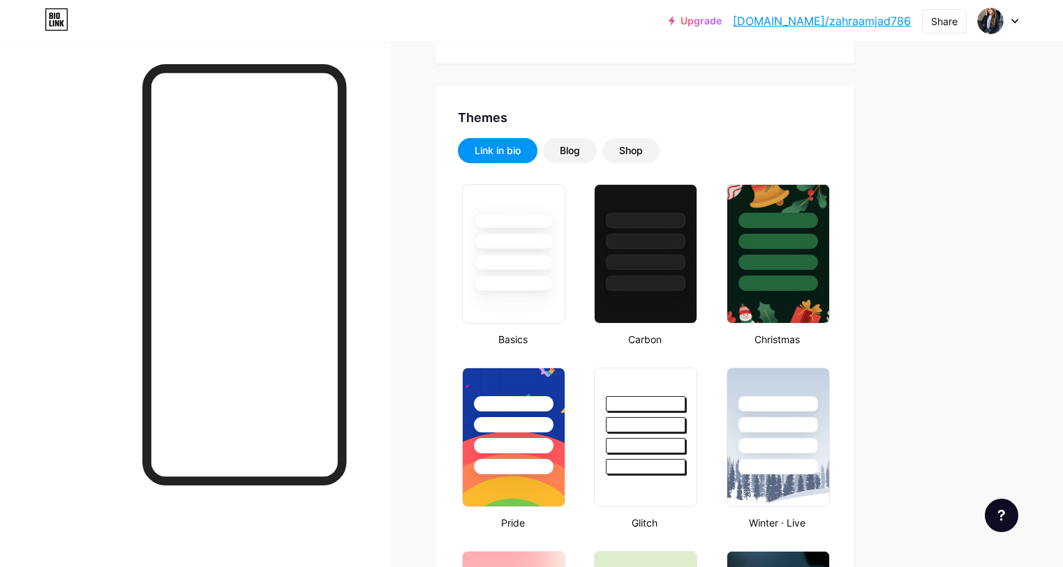
scroll to position [1807, 0]
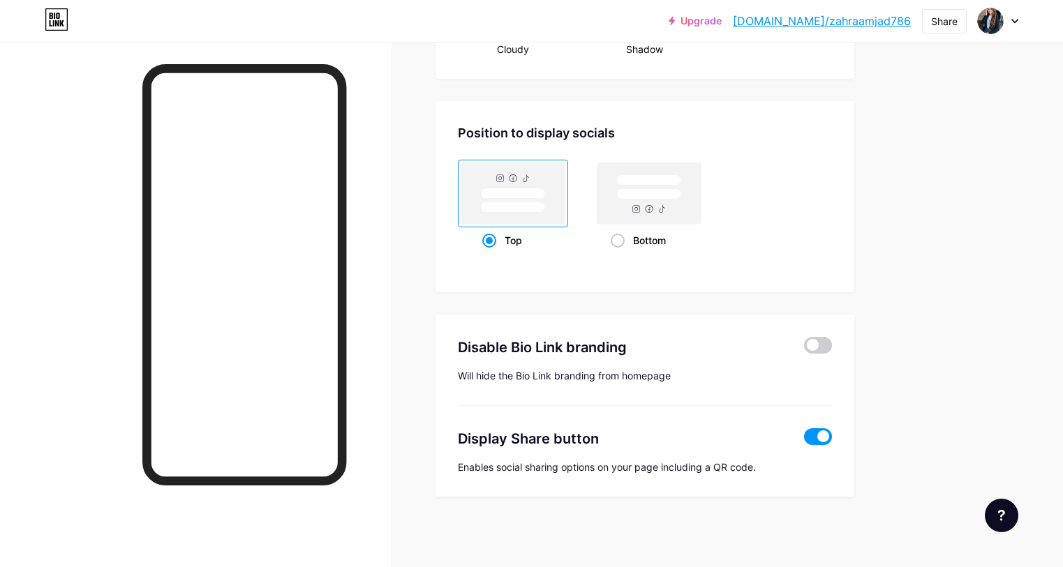
click at [1007, 20] on div at bounding box center [997, 20] width 40 height 25
drag, startPoint x: 354, startPoint y: 66, endPoint x: 73, endPoint y: 261, distance: 341.8
click at [73, 261] on div at bounding box center [195, 325] width 391 height 567
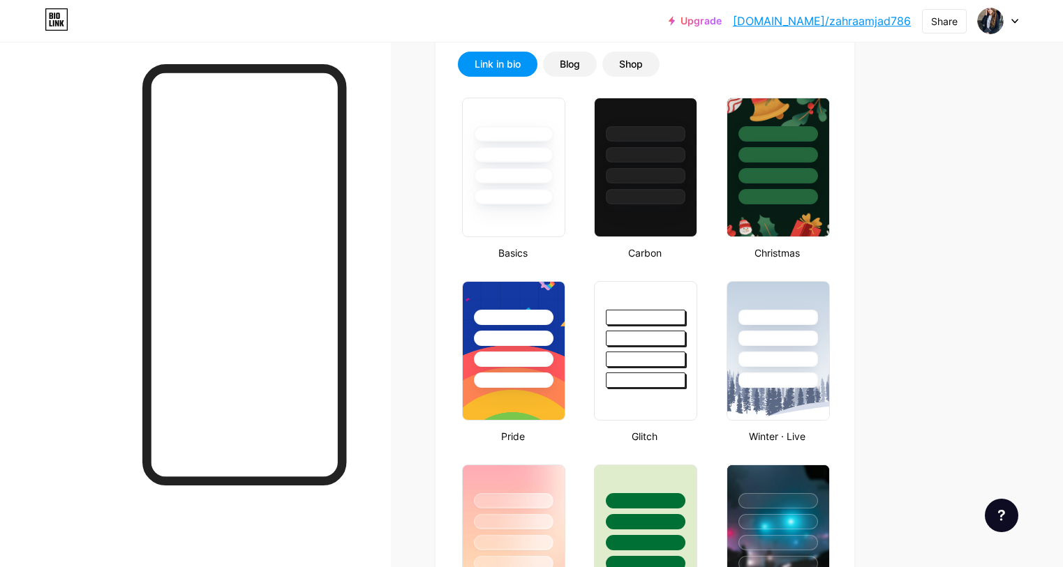
scroll to position [0, 0]
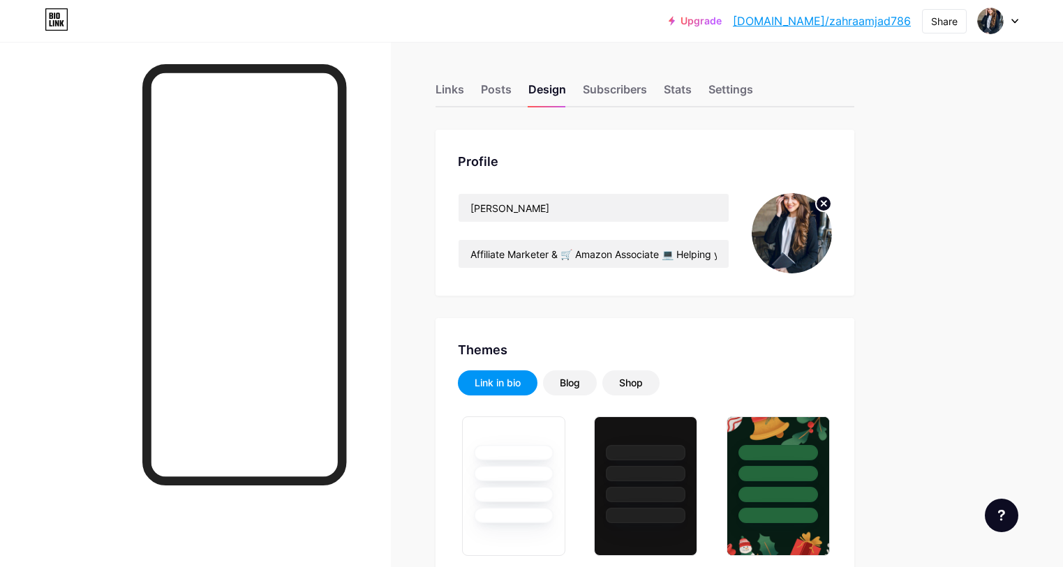
click at [832, 248] on img at bounding box center [791, 233] width 80 height 80
click at [826, 205] on icon at bounding box center [823, 203] width 5 height 5
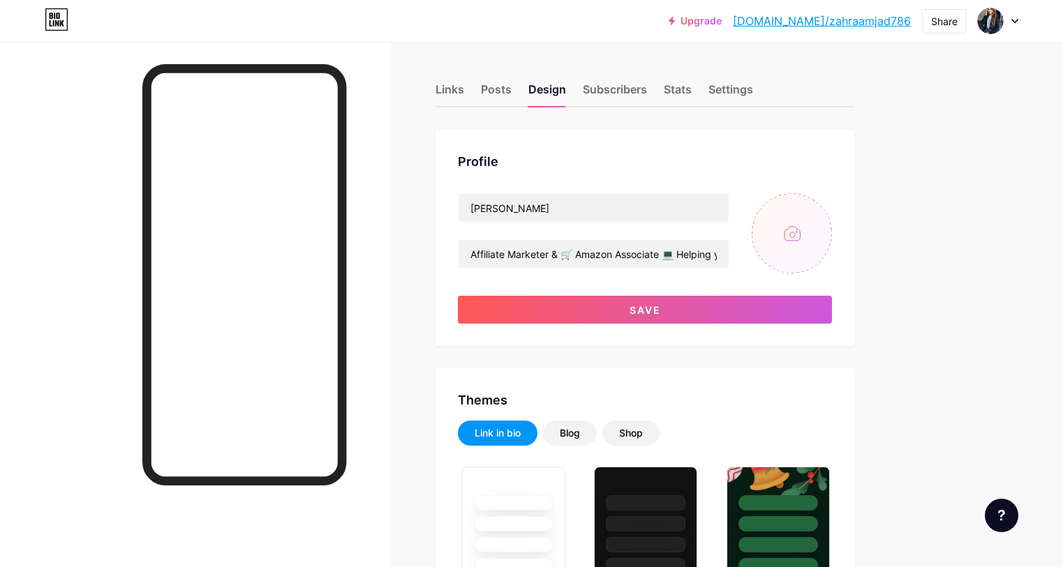
click at [1013, 15] on div at bounding box center [997, 20] width 40 height 25
click at [464, 91] on div "Links" at bounding box center [449, 93] width 29 height 25
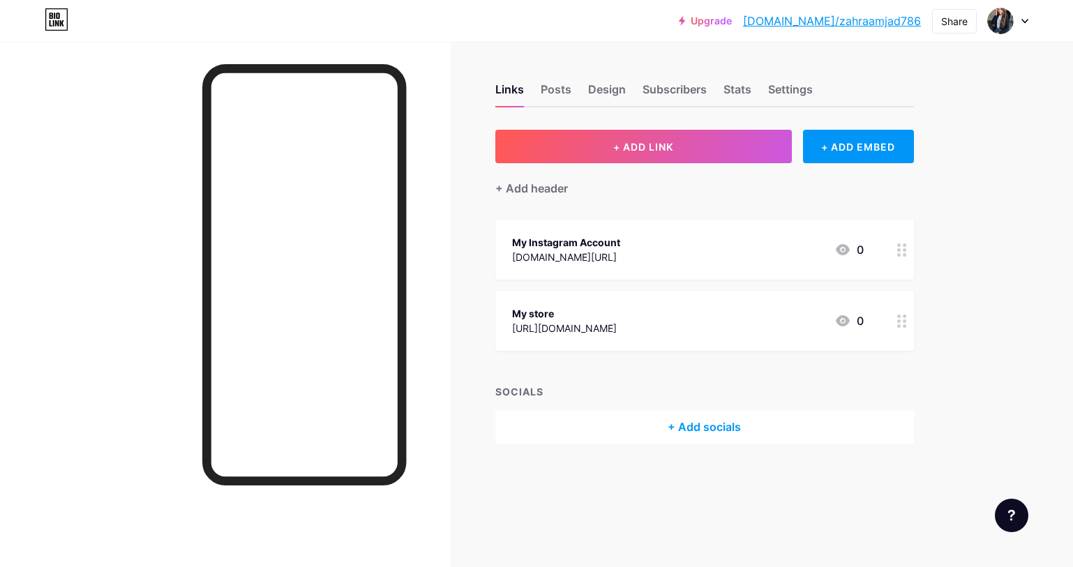
click at [899, 248] on circle at bounding box center [898, 249] width 3 height 3
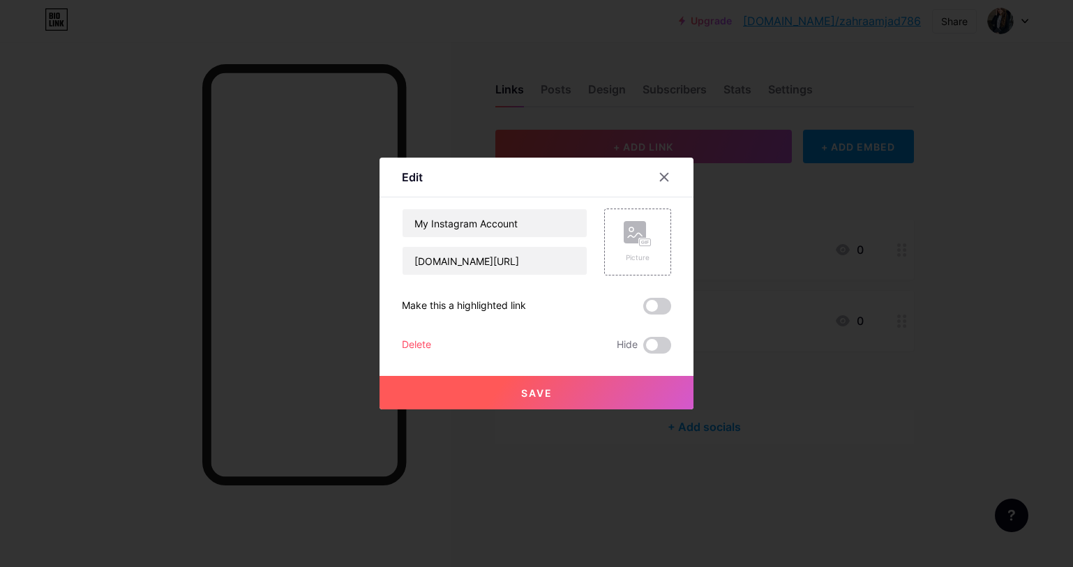
click at [426, 342] on div "Delete" at bounding box center [416, 345] width 29 height 17
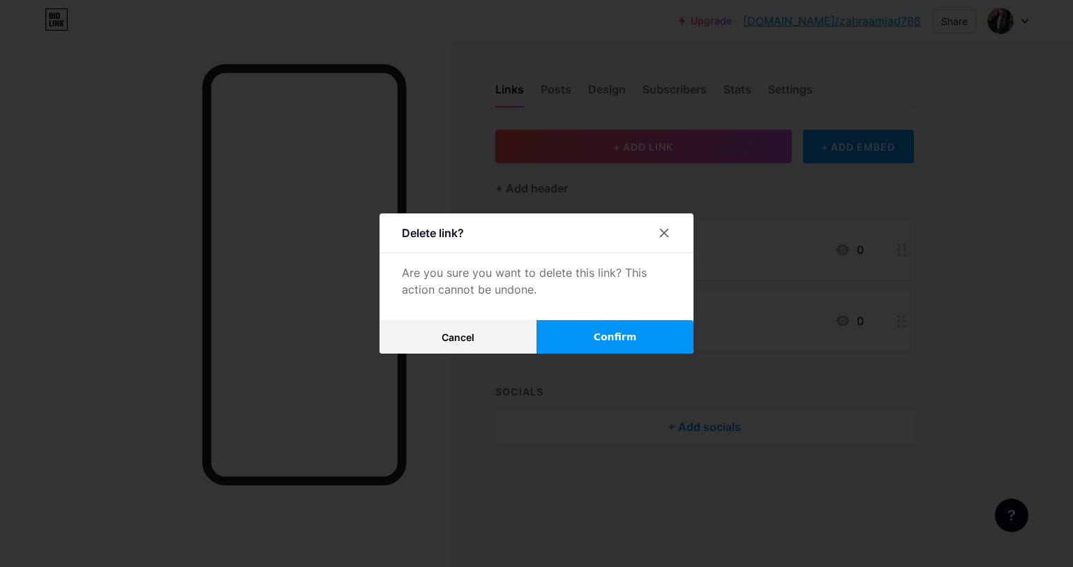
click at [599, 334] on span "Confirm" at bounding box center [615, 337] width 43 height 15
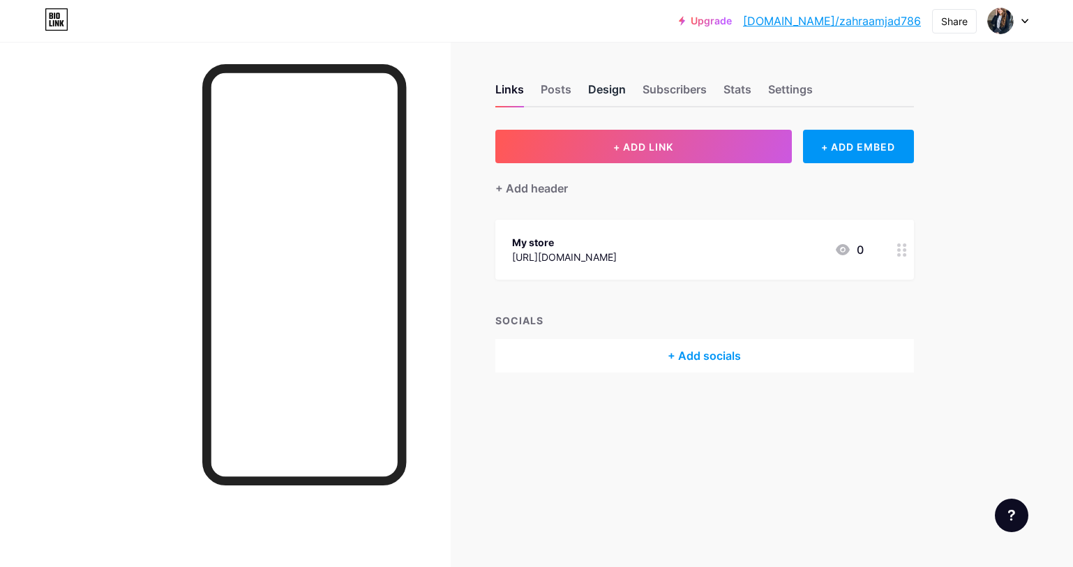
click at [622, 90] on div "Design" at bounding box center [607, 93] width 38 height 25
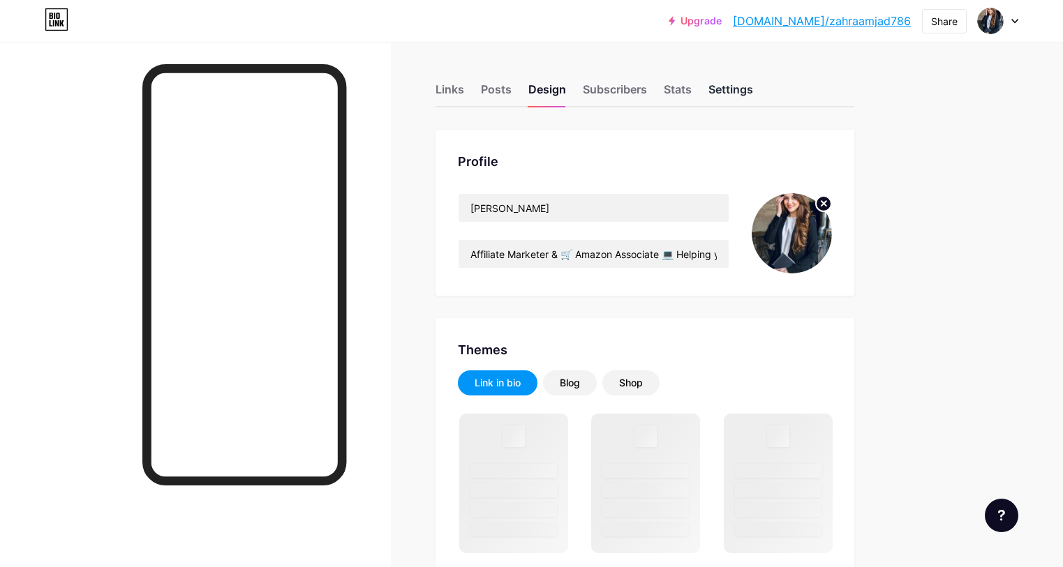
click at [753, 93] on div "Settings" at bounding box center [730, 93] width 45 height 25
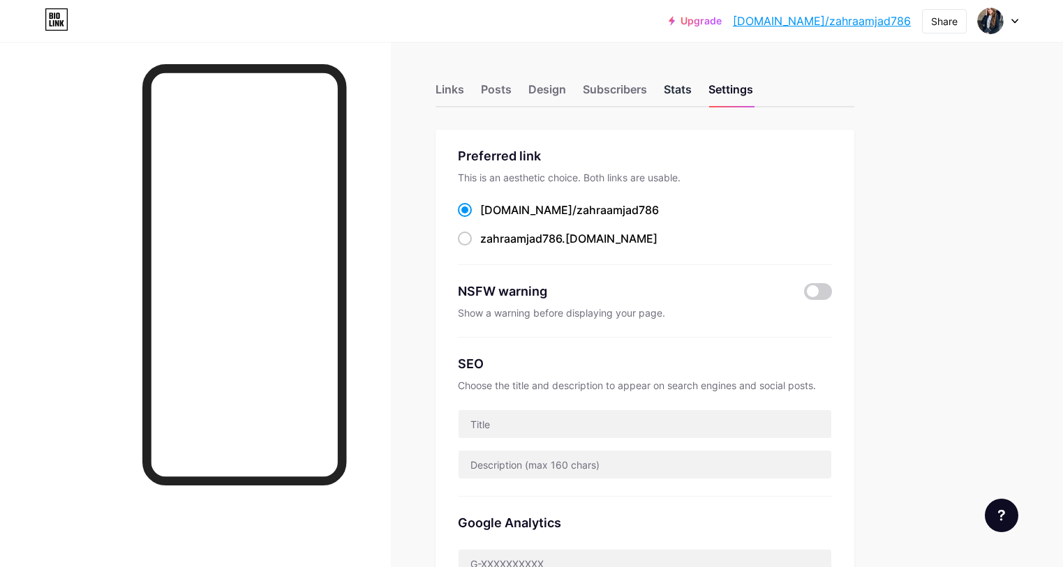
click at [691, 87] on div "Stats" at bounding box center [677, 93] width 28 height 25
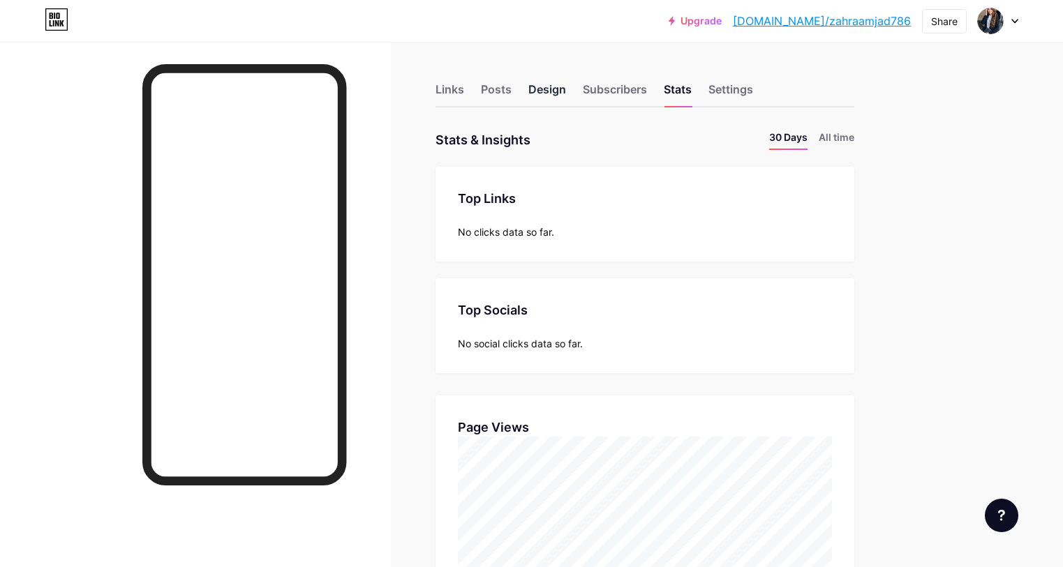
click at [566, 86] on div "Design" at bounding box center [547, 93] width 38 height 25
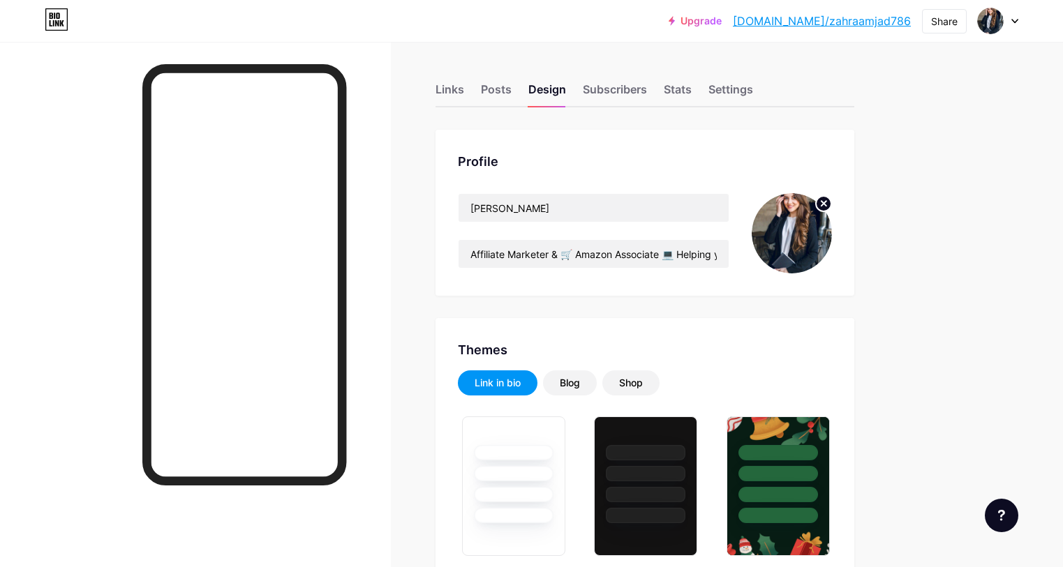
click at [573, 85] on div "Links Posts Design Subscribers Stats Settings" at bounding box center [644, 83] width 419 height 49
click at [511, 90] on div "Posts" at bounding box center [496, 93] width 31 height 25
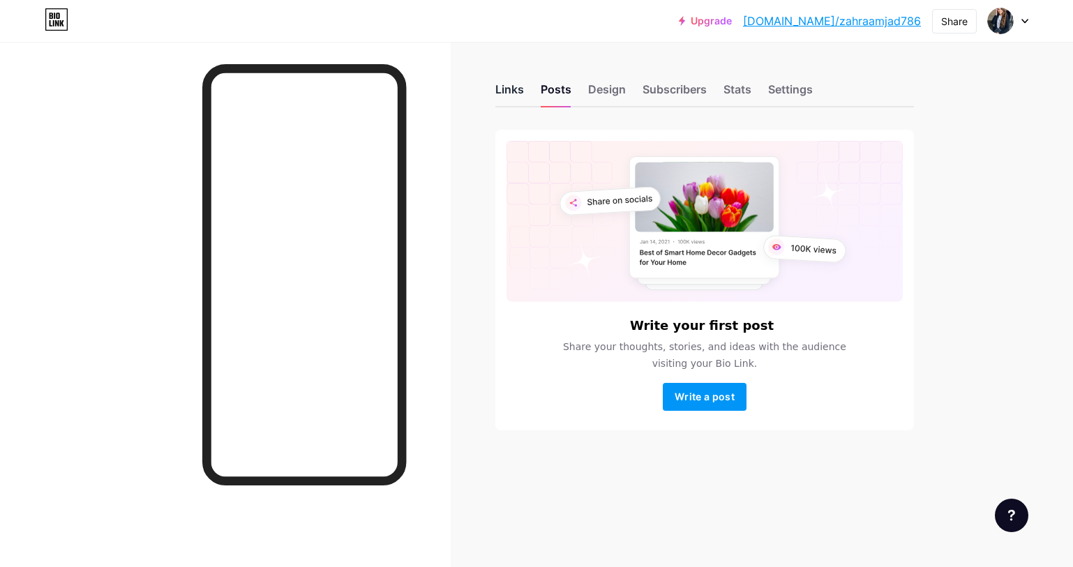
click at [513, 83] on div "Links" at bounding box center [509, 93] width 29 height 25
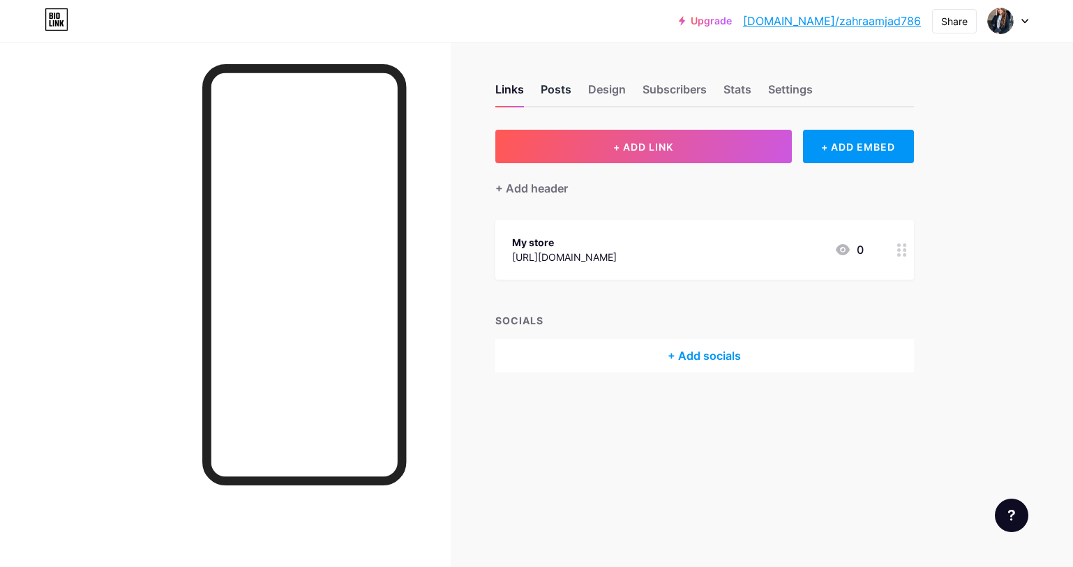
click at [565, 93] on div "Posts" at bounding box center [556, 93] width 31 height 25
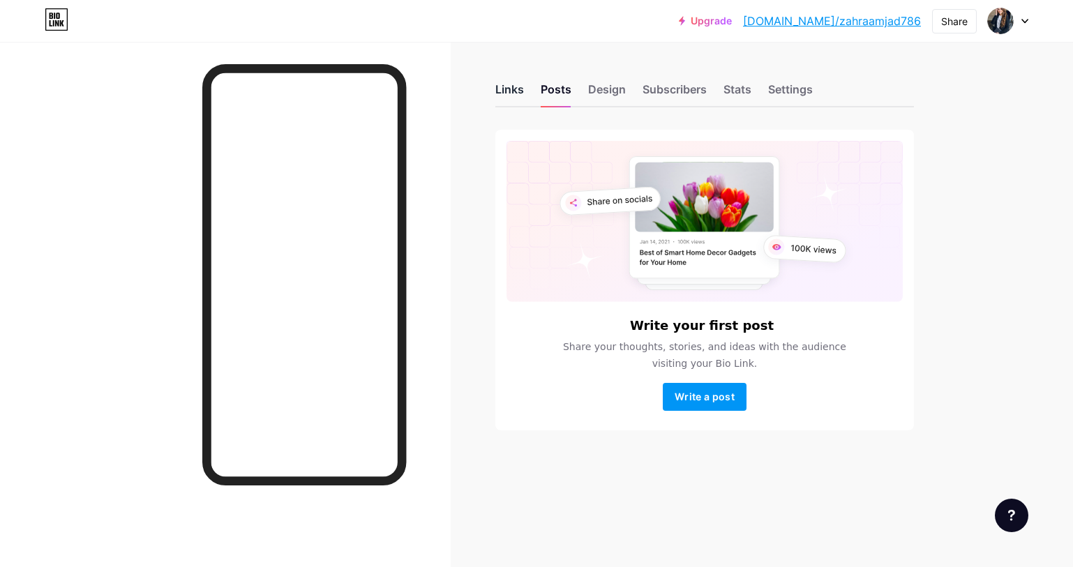
click at [514, 94] on div "Links" at bounding box center [509, 93] width 29 height 25
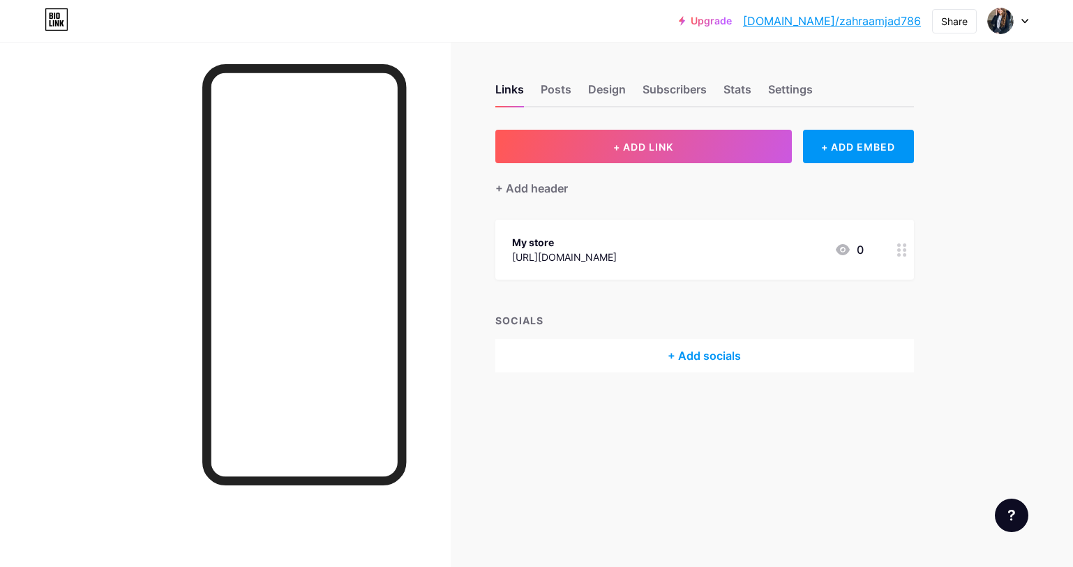
click at [691, 354] on div "+ Add socials" at bounding box center [704, 355] width 419 height 33
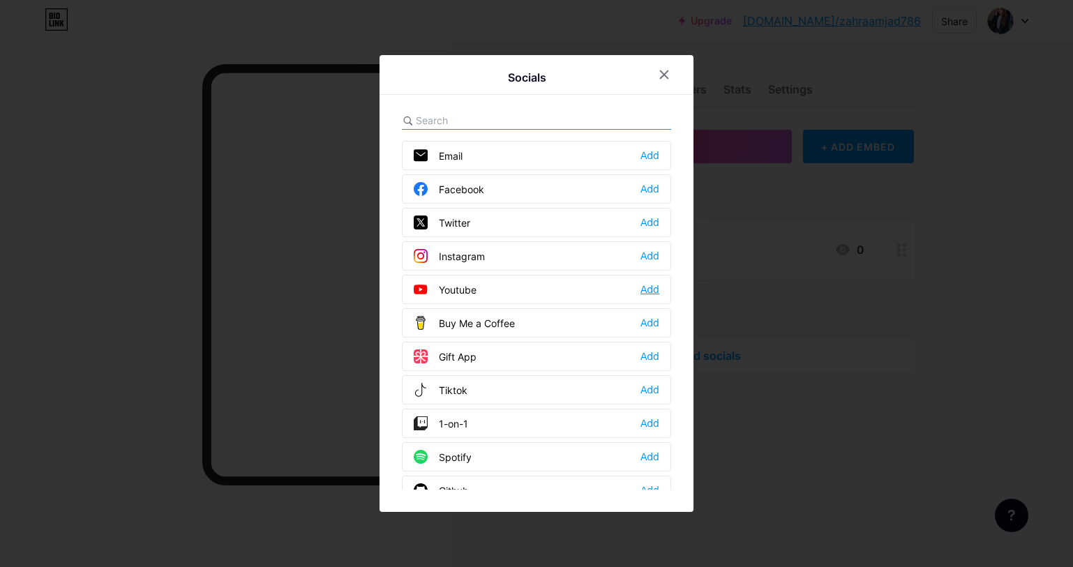
click at [651, 291] on div "Add" at bounding box center [649, 290] width 19 height 14
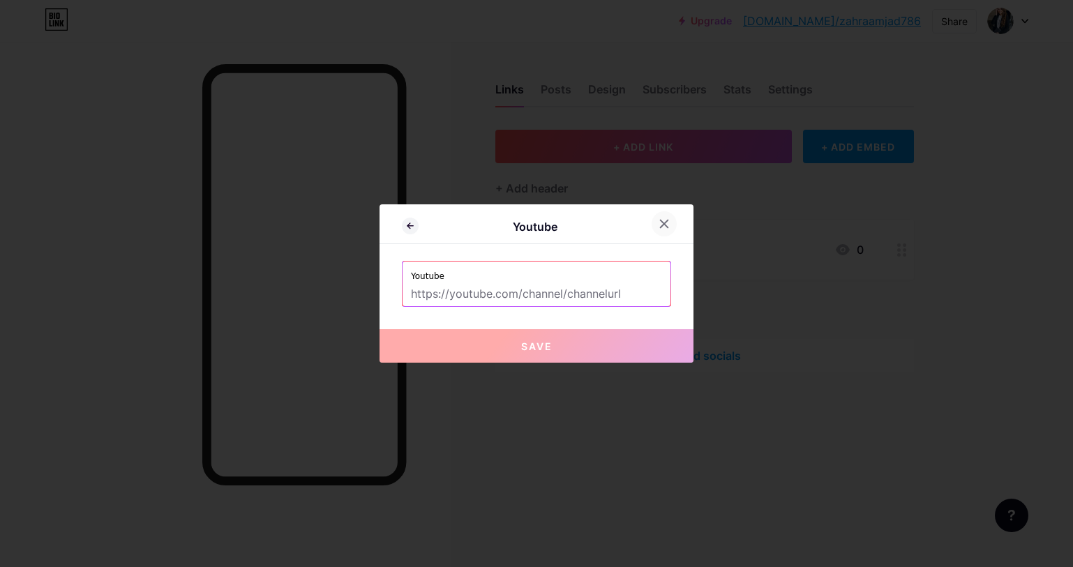
click at [663, 225] on icon at bounding box center [665, 224] width 8 height 8
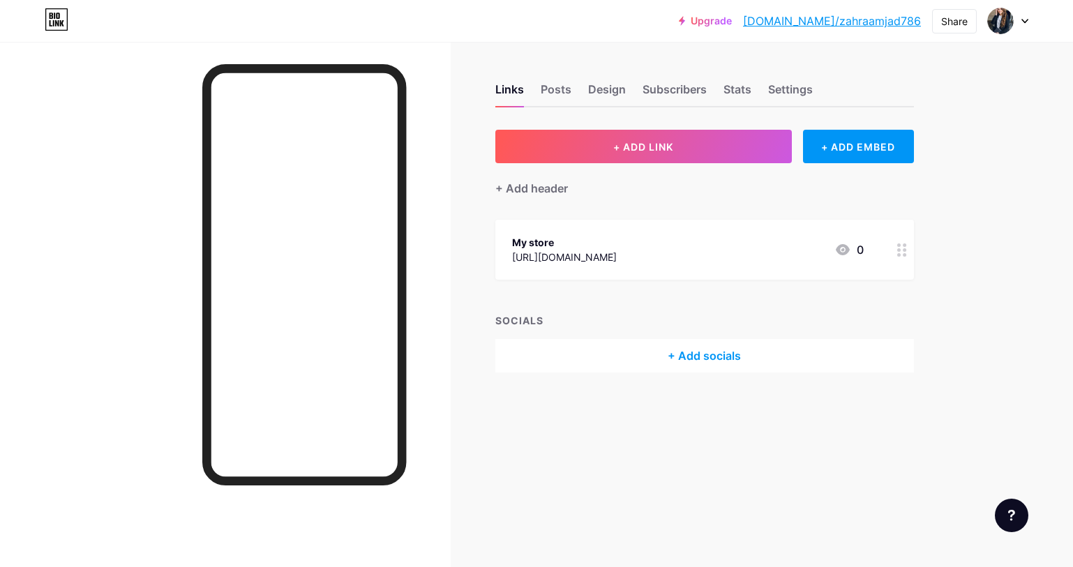
click at [1014, 12] on div at bounding box center [1008, 20] width 40 height 25
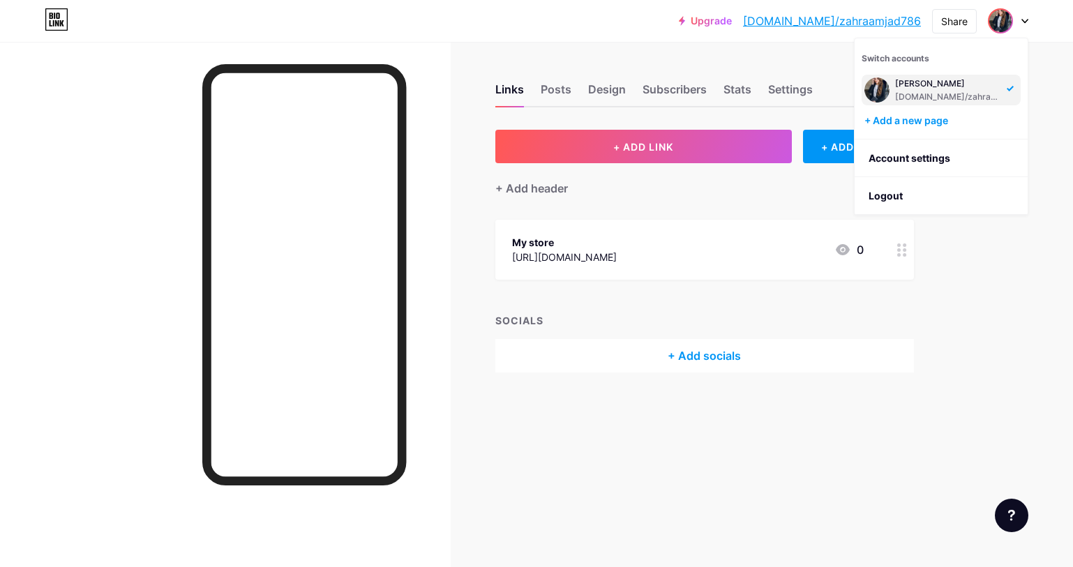
click at [732, 16] on link "Upgrade" at bounding box center [705, 20] width 53 height 11
